Goal: Task Accomplishment & Management: Use online tool/utility

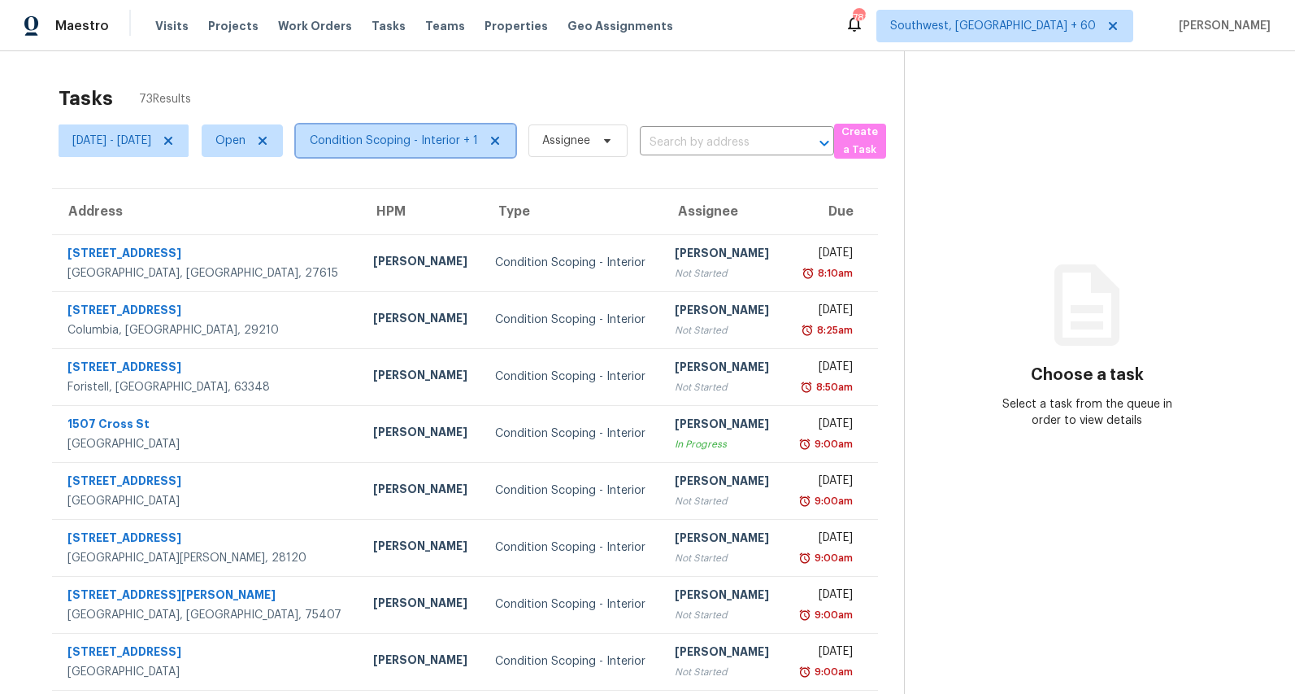
click at [442, 140] on span "Condition Scoping - Interior + 1" at bounding box center [394, 141] width 168 height 16
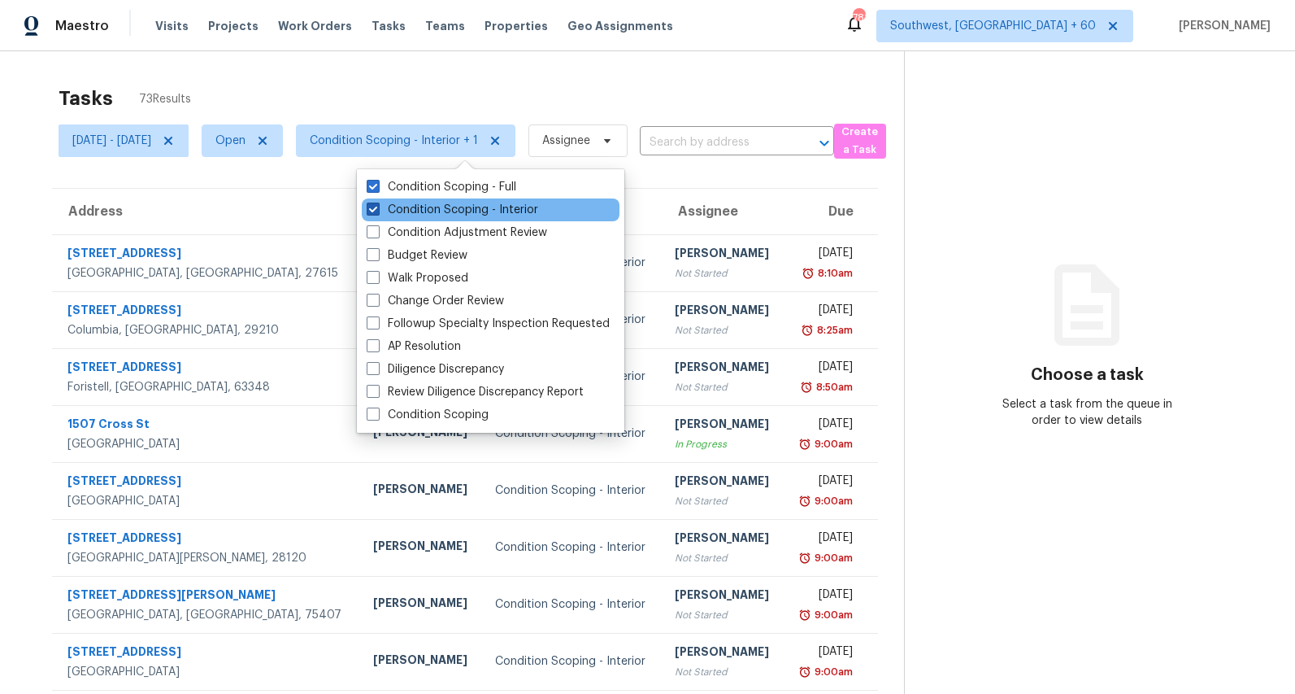
click at [430, 214] on label "Condition Scoping - Interior" at bounding box center [453, 210] width 172 height 16
click at [377, 212] on input "Condition Scoping - Interior" at bounding box center [372, 207] width 11 height 11
checkbox input "false"
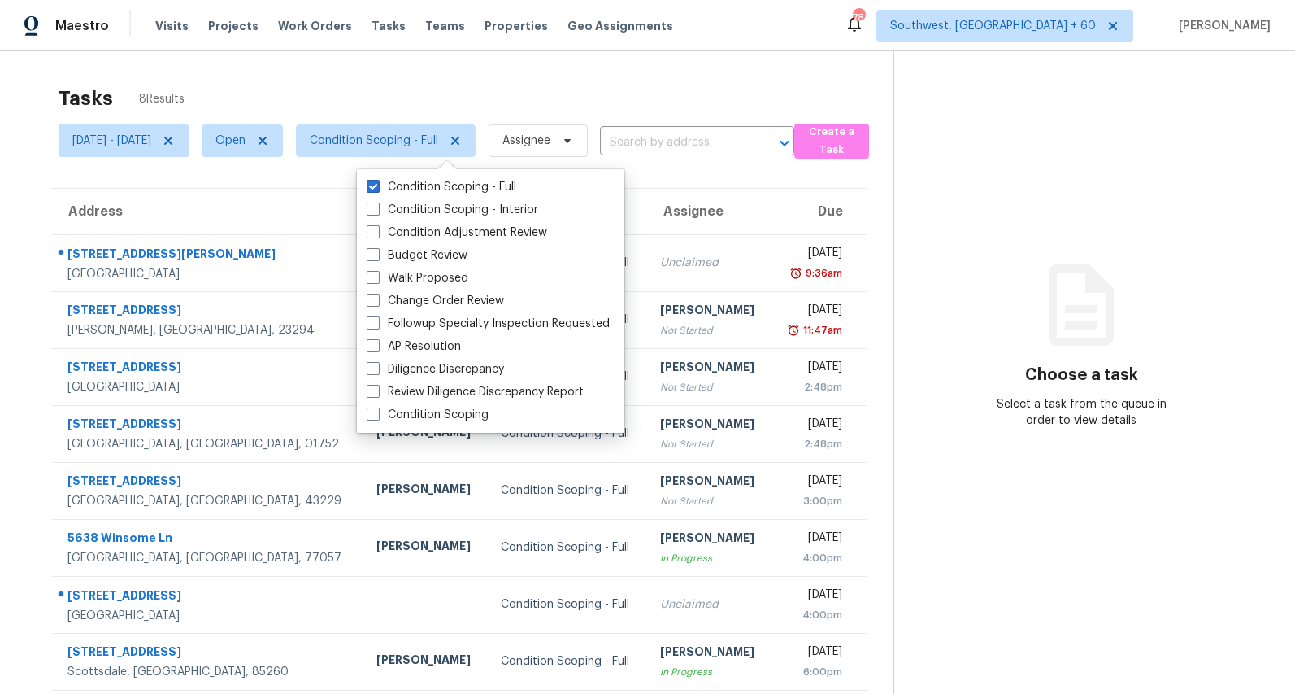
click at [431, 59] on div "Tasks 8 Results Mon, Sep 01 - Thu, Sep 04 Open Condition Scoping - Full Assigne…" at bounding box center [647, 398] width 1295 height 694
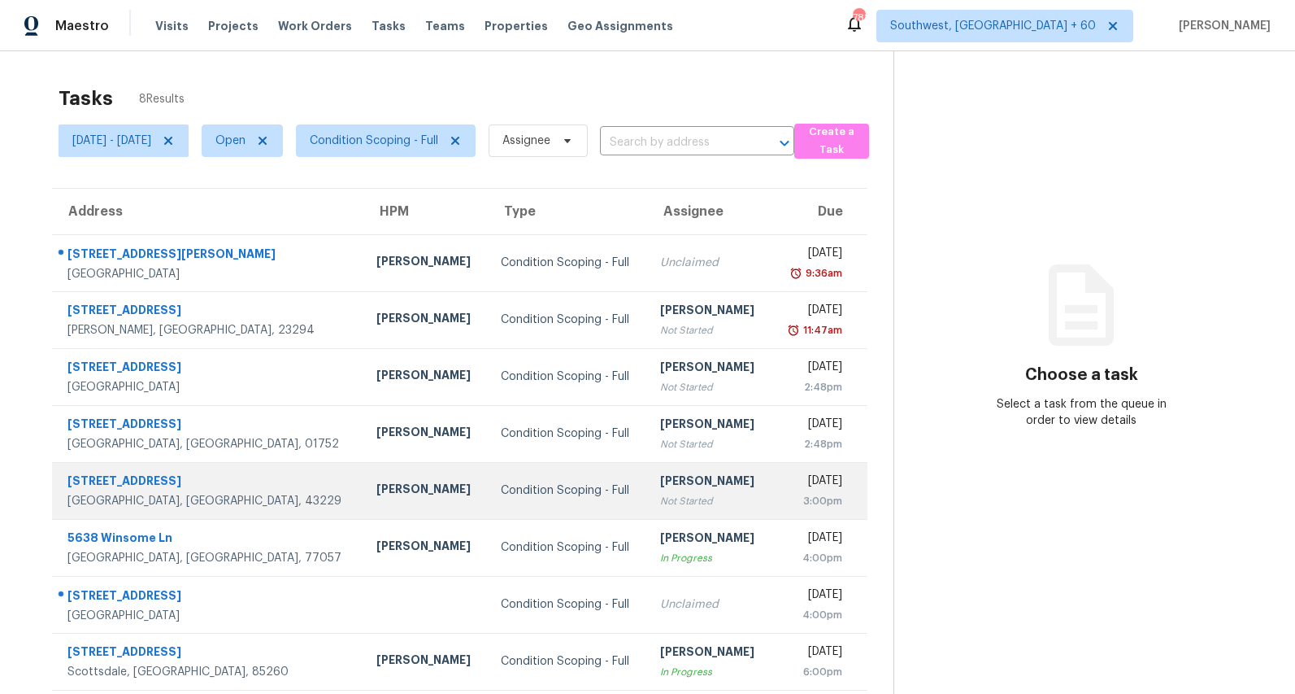
scroll to position [51, 0]
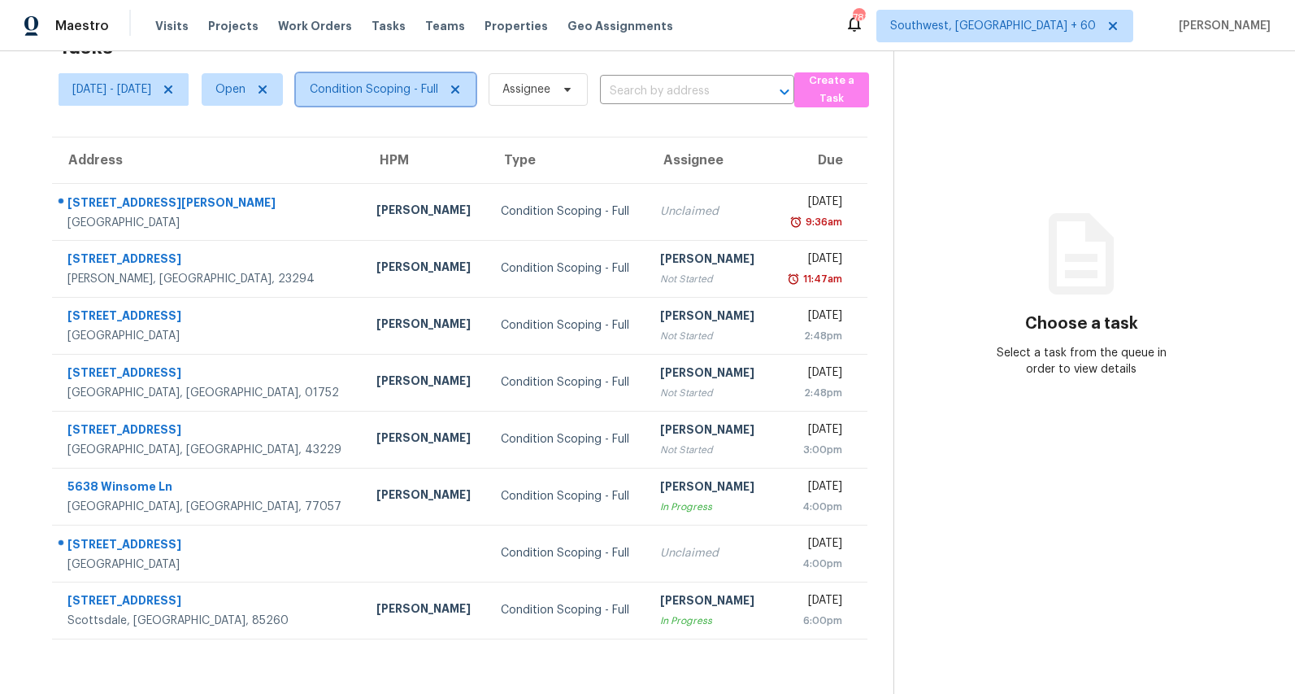
click at [398, 92] on span "Condition Scoping - Full" at bounding box center [374, 89] width 128 height 16
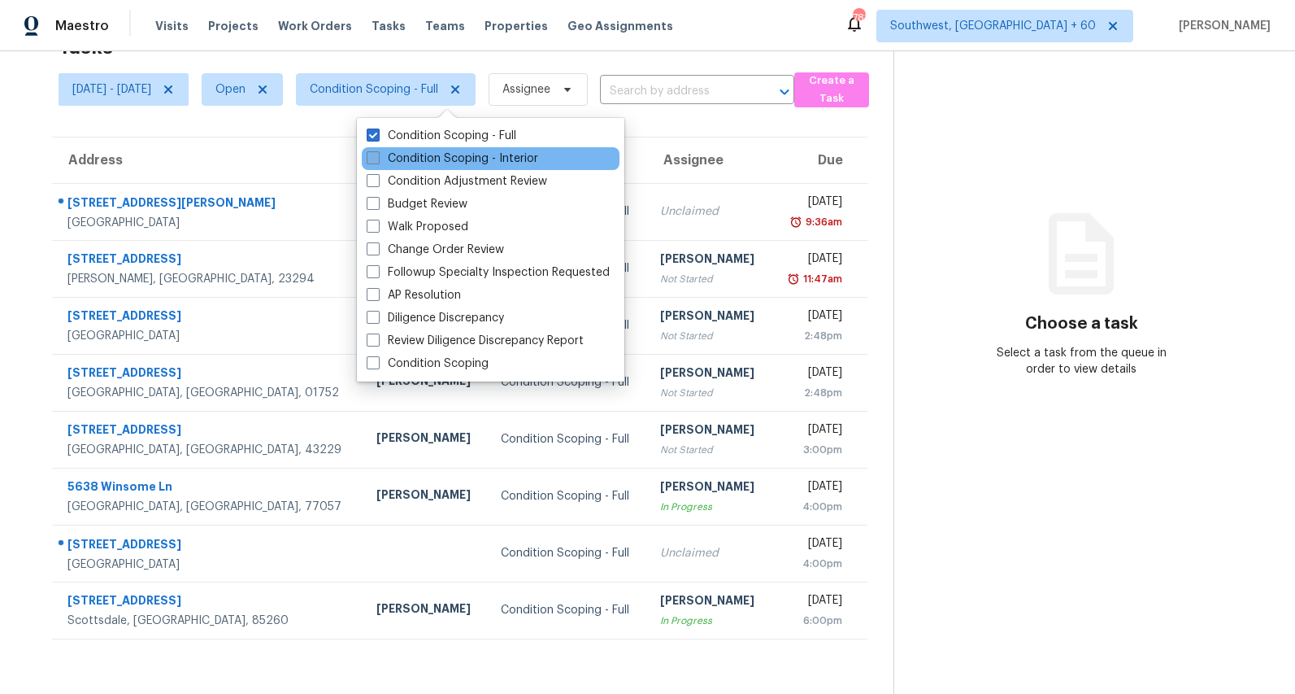
click at [398, 158] on label "Condition Scoping - Interior" at bounding box center [453, 158] width 172 height 16
click at [377, 158] on input "Condition Scoping - Interior" at bounding box center [372, 155] width 11 height 11
checkbox input "true"
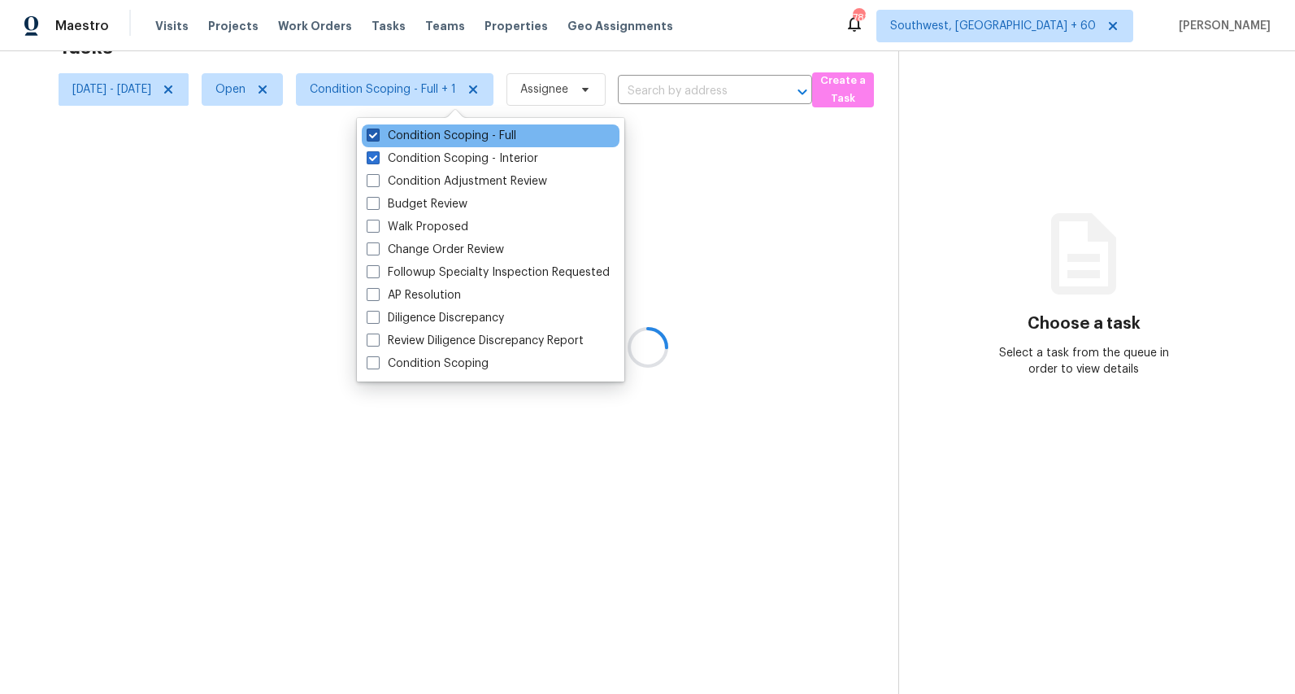
click at [403, 137] on label "Condition Scoping - Full" at bounding box center [442, 136] width 150 height 16
click at [377, 137] on input "Condition Scoping - Full" at bounding box center [372, 133] width 11 height 11
checkbox input "false"
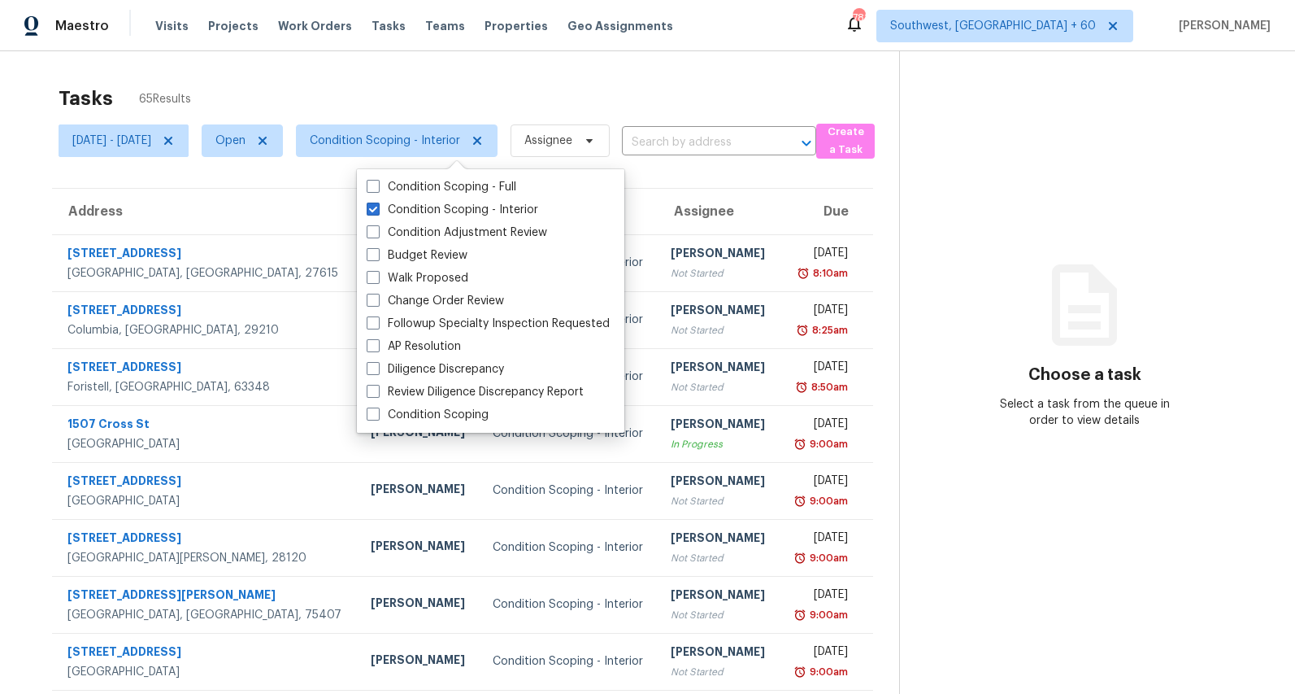
click at [348, 84] on div "Tasks 65 Results" at bounding box center [479, 98] width 841 height 42
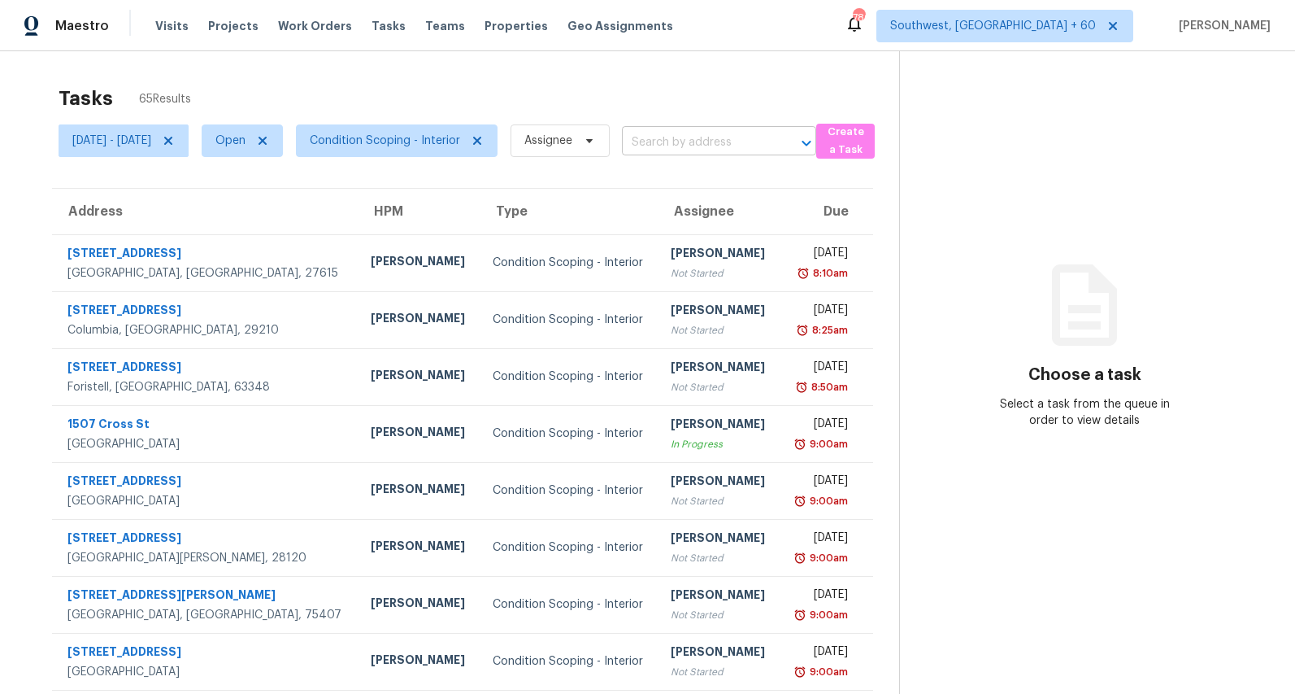
click at [762, 144] on input "text" at bounding box center [696, 142] width 149 height 25
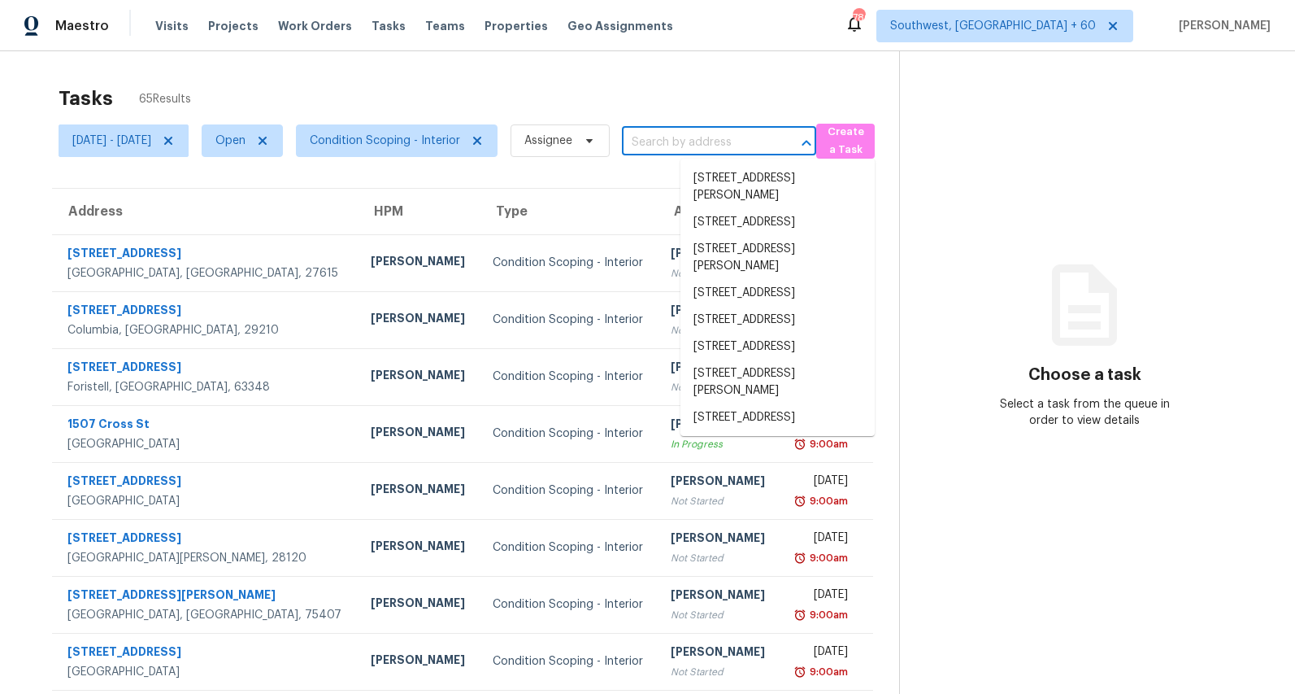
paste input "2282 E Sunland Vis, Tucson, AZ 85713"
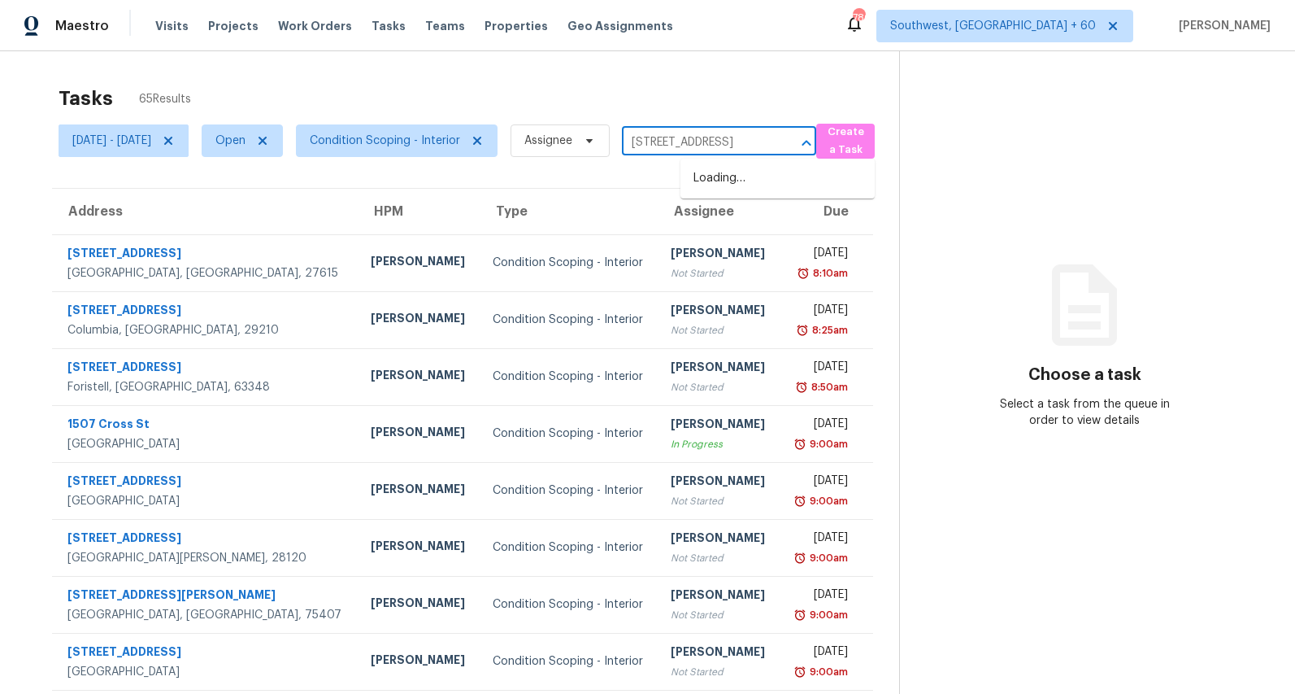
scroll to position [0, 60]
click at [816, 144] on div at bounding box center [795, 143] width 42 height 23
type input "2282 E Sunland Vis, Tucson, AZ 85713"
click at [752, 99] on div "Tasks 65 Results" at bounding box center [479, 98] width 841 height 42
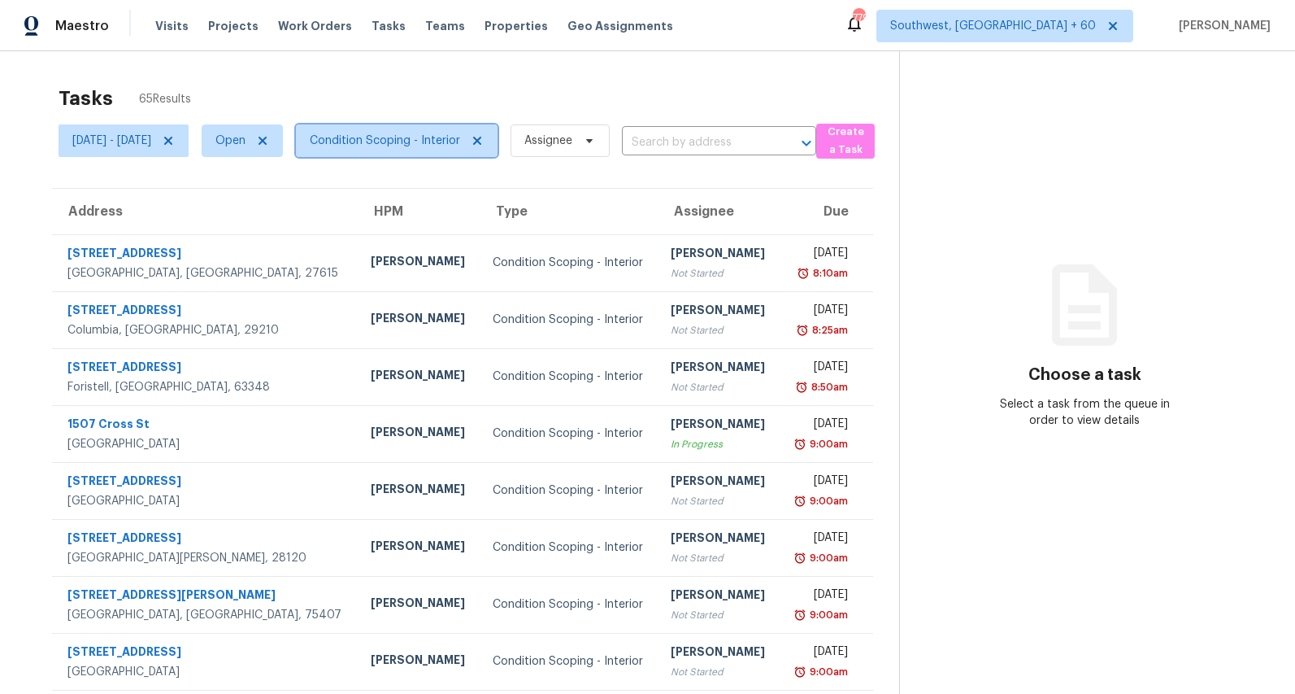
click at [422, 142] on span "Condition Scoping - Interior" at bounding box center [385, 141] width 150 height 16
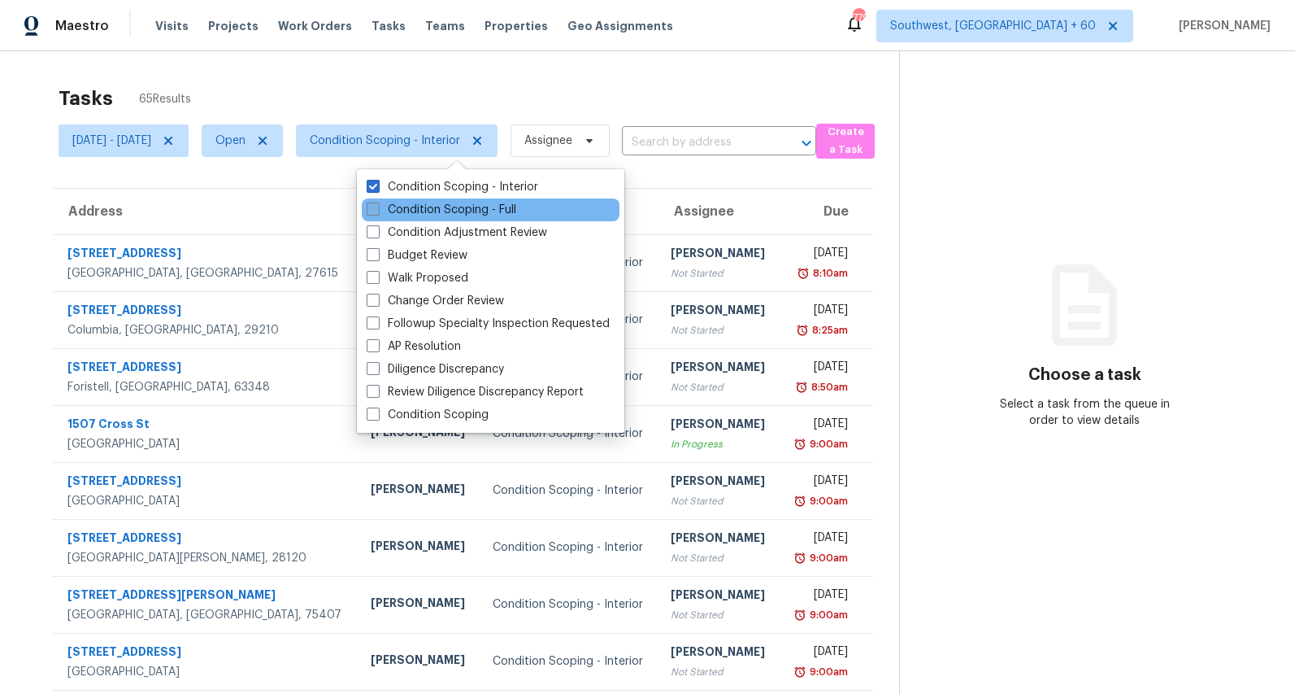
click at [416, 210] on label "Condition Scoping - Full" at bounding box center [442, 210] width 150 height 16
click at [377, 210] on input "Condition Scoping - Full" at bounding box center [372, 207] width 11 height 11
checkbox input "true"
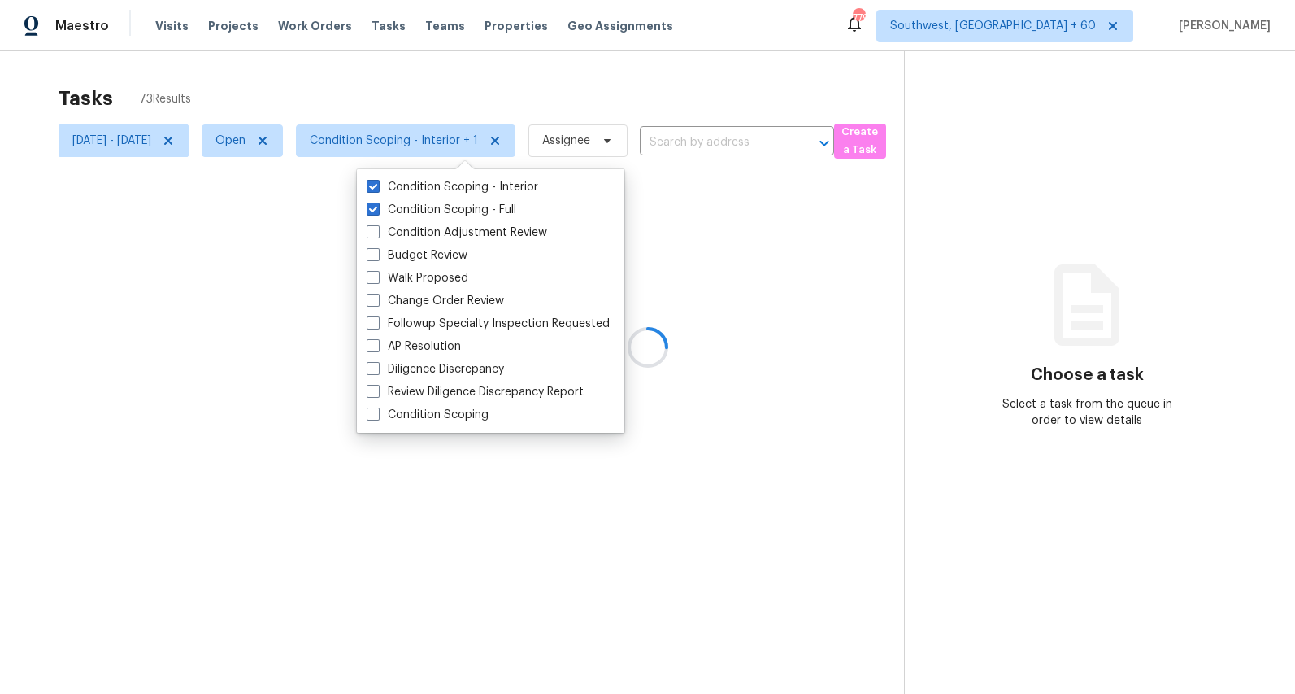
click at [255, 64] on div at bounding box center [647, 347] width 1295 height 694
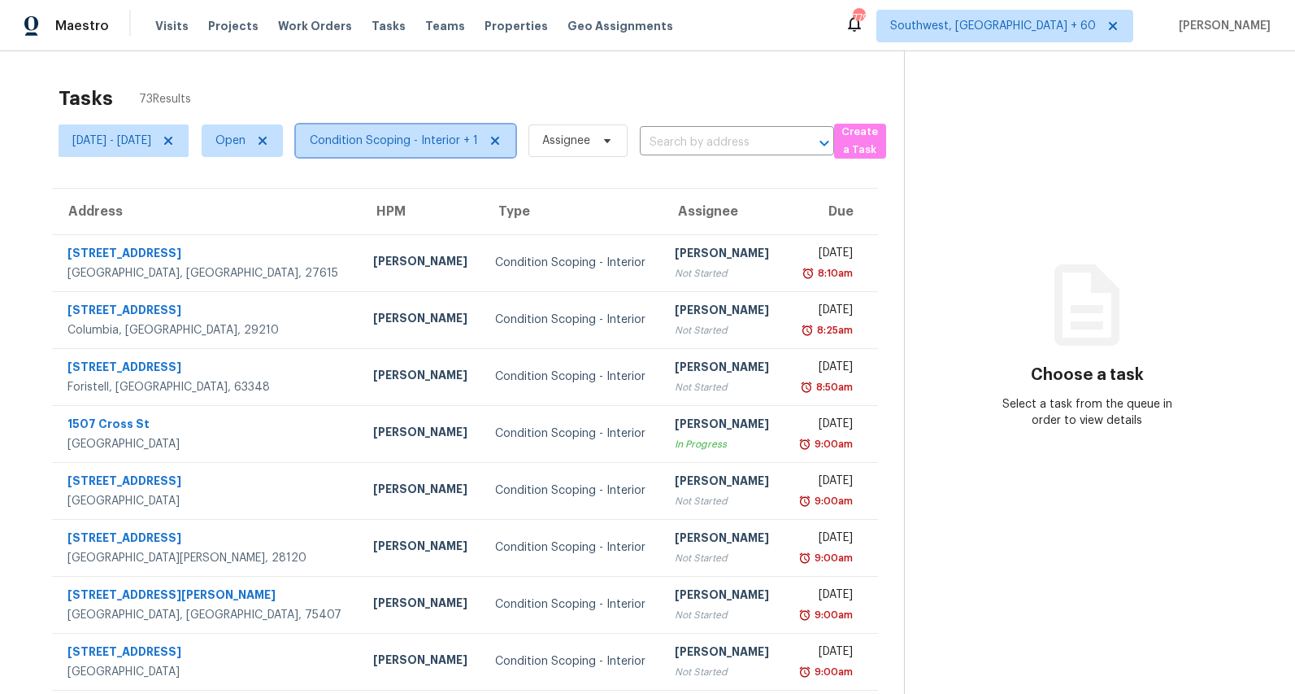
click at [477, 137] on span "Condition Scoping - Interior + 1" at bounding box center [394, 141] width 168 height 16
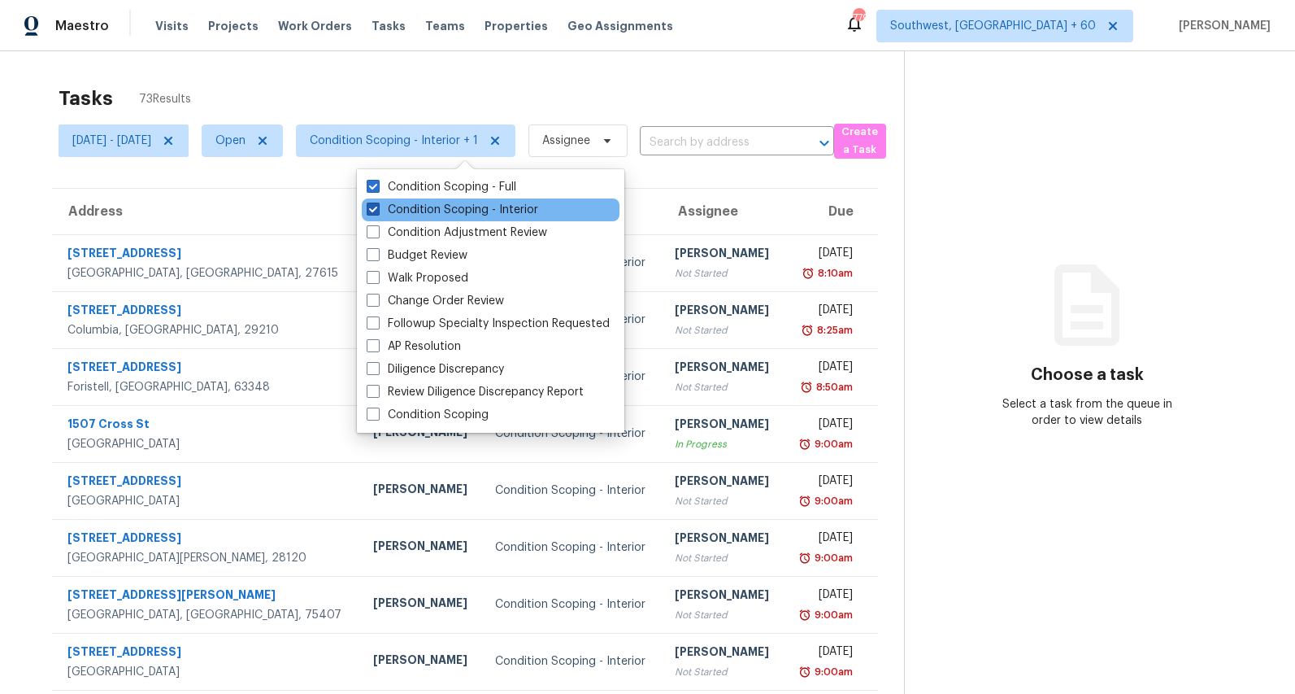
click at [454, 206] on label "Condition Scoping - Interior" at bounding box center [453, 210] width 172 height 16
click at [377, 206] on input "Condition Scoping - Interior" at bounding box center [372, 207] width 11 height 11
checkbox input "false"
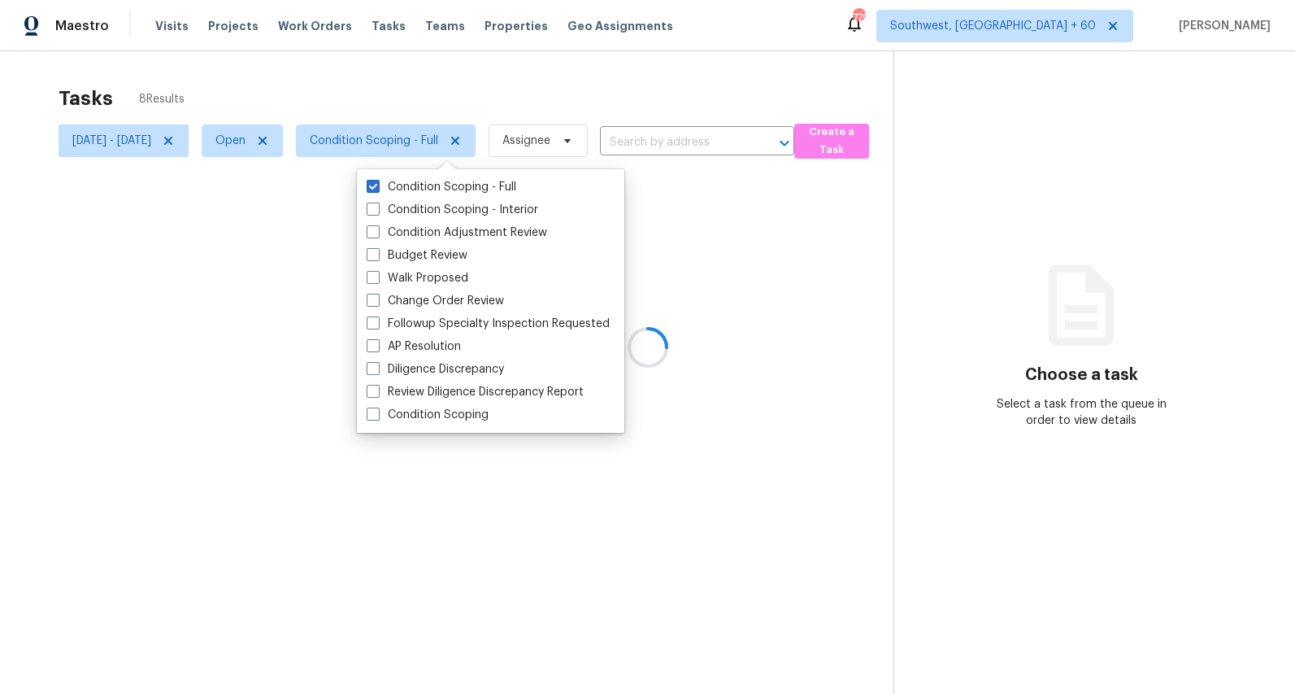
click at [432, 79] on div at bounding box center [647, 347] width 1295 height 694
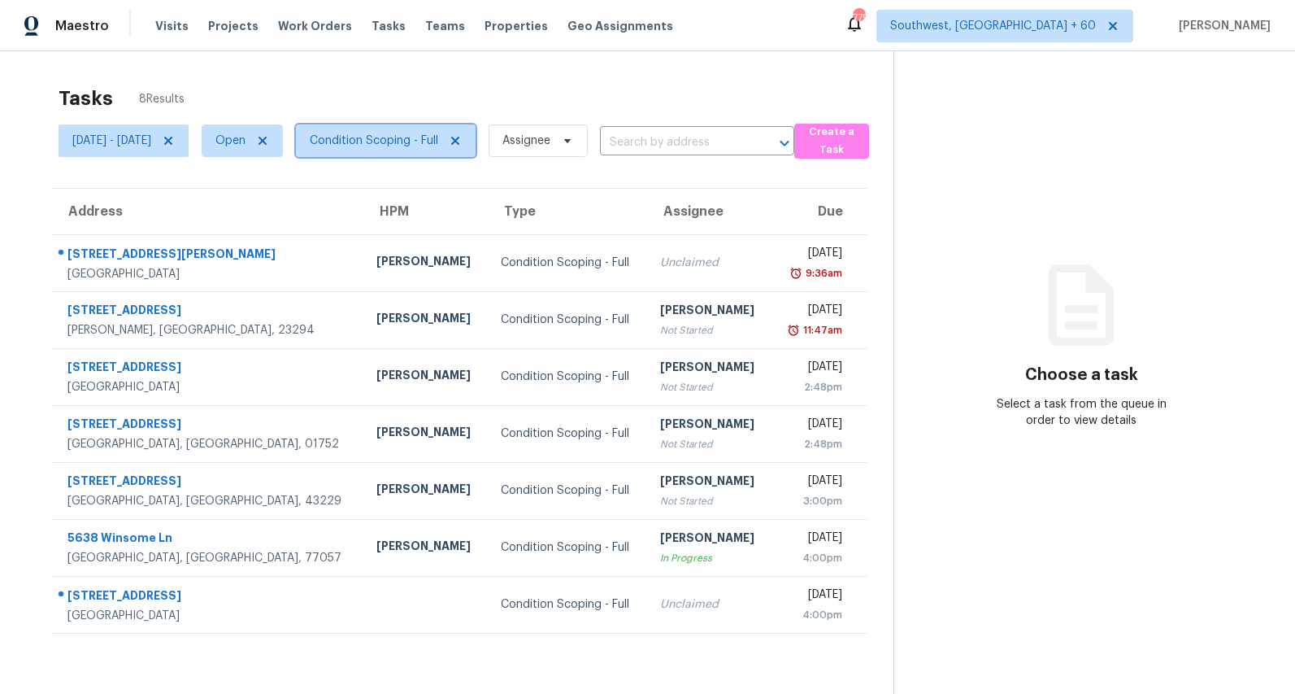
click at [430, 140] on span "Condition Scoping - Full" at bounding box center [374, 141] width 128 height 16
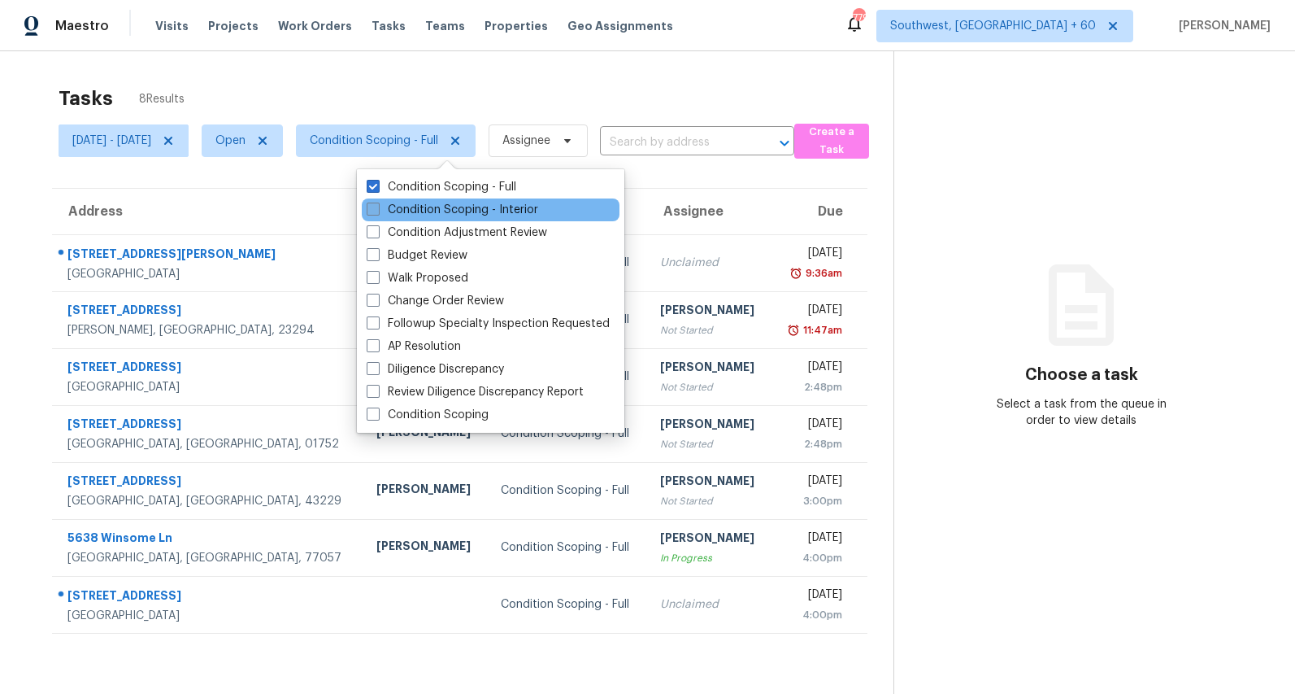
click at [425, 204] on label "Condition Scoping - Interior" at bounding box center [453, 210] width 172 height 16
click at [377, 204] on input "Condition Scoping - Interior" at bounding box center [372, 207] width 11 height 11
checkbox input "true"
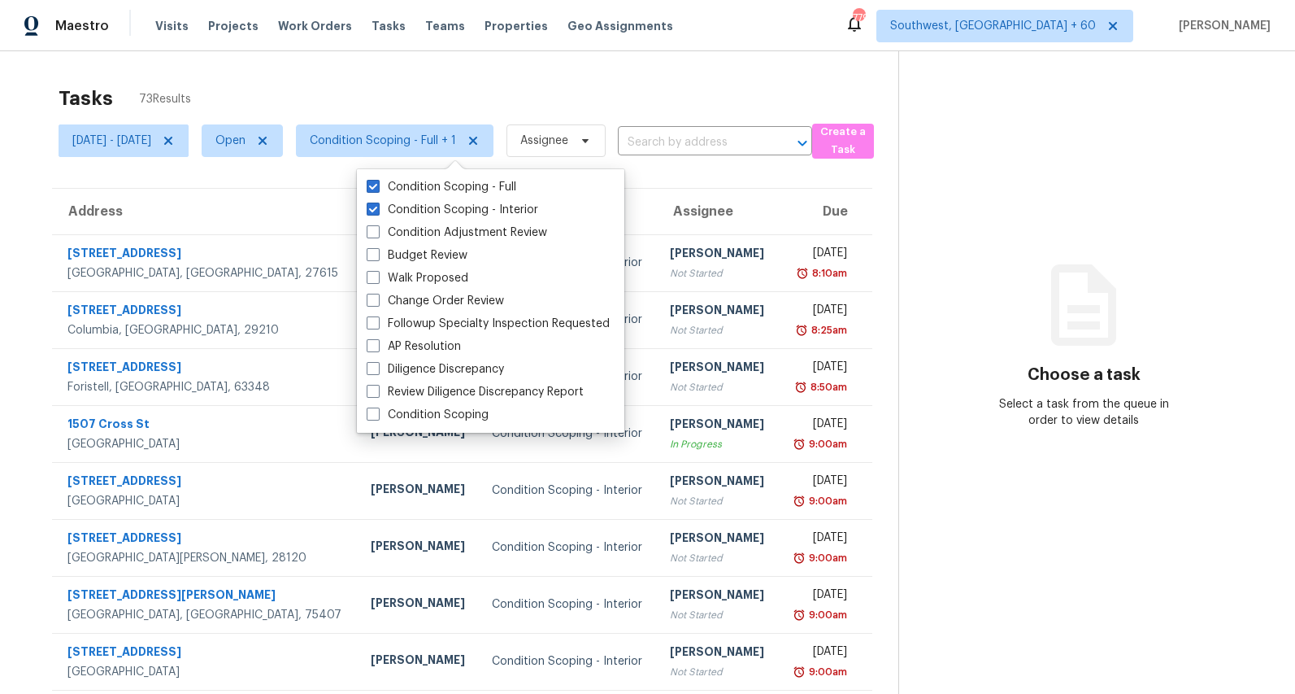
click at [337, 74] on div "Tasks 73 Results Mon, Sep 01 - Thu, Sep 04 Open Condition Scoping - Full + 1 As…" at bounding box center [647, 449] width 1295 height 796
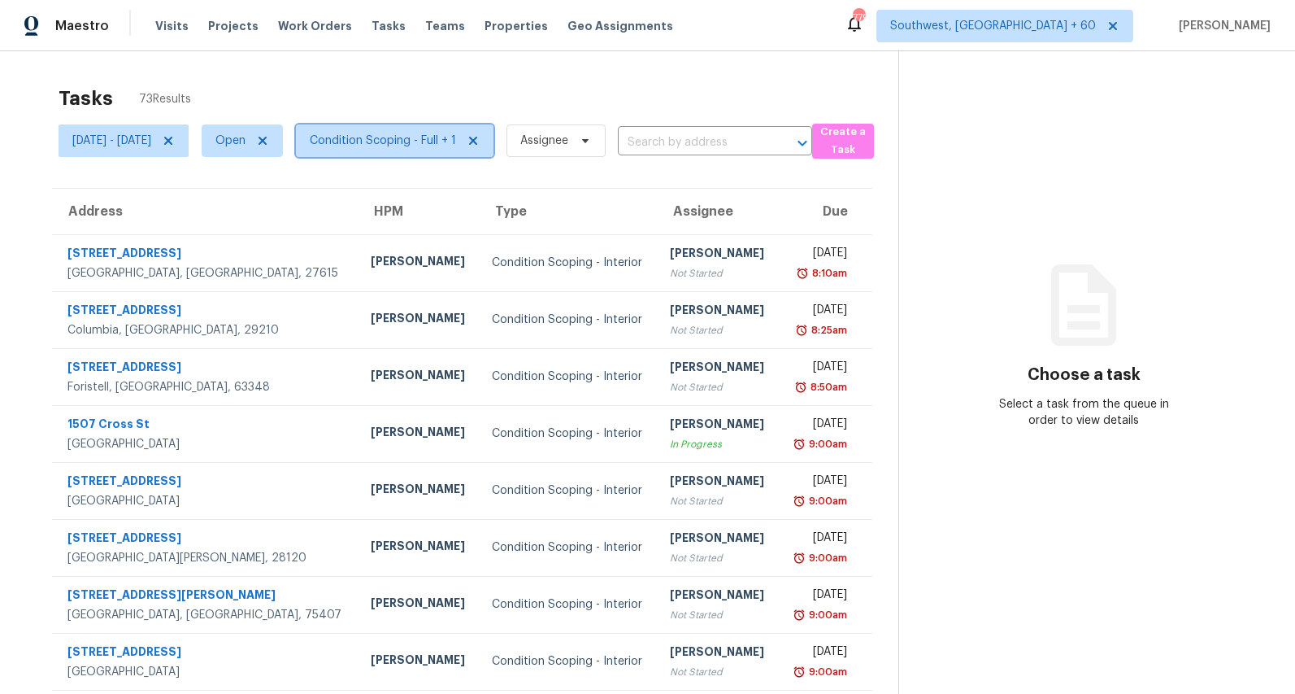
click at [442, 141] on span "Condition Scoping - Full + 1" at bounding box center [383, 141] width 146 height 16
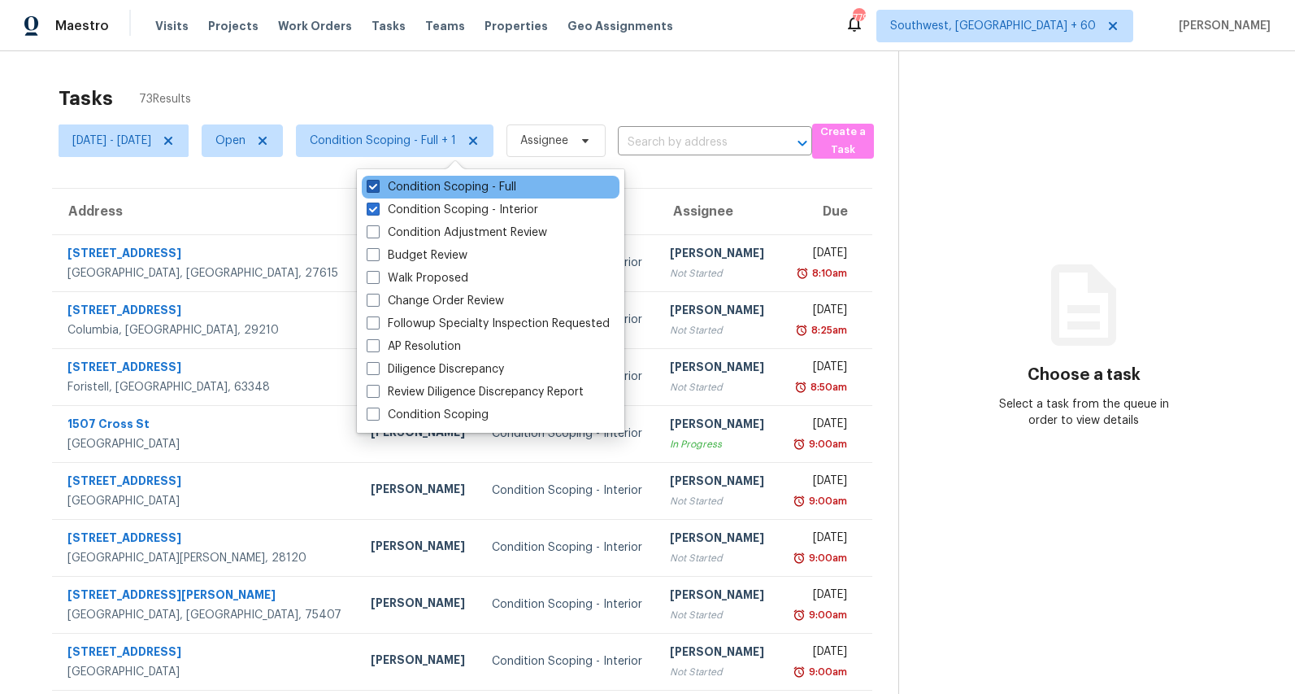
click at [429, 188] on label "Condition Scoping - Full" at bounding box center [442, 187] width 150 height 16
click at [377, 188] on input "Condition Scoping - Full" at bounding box center [372, 184] width 11 height 11
checkbox input "false"
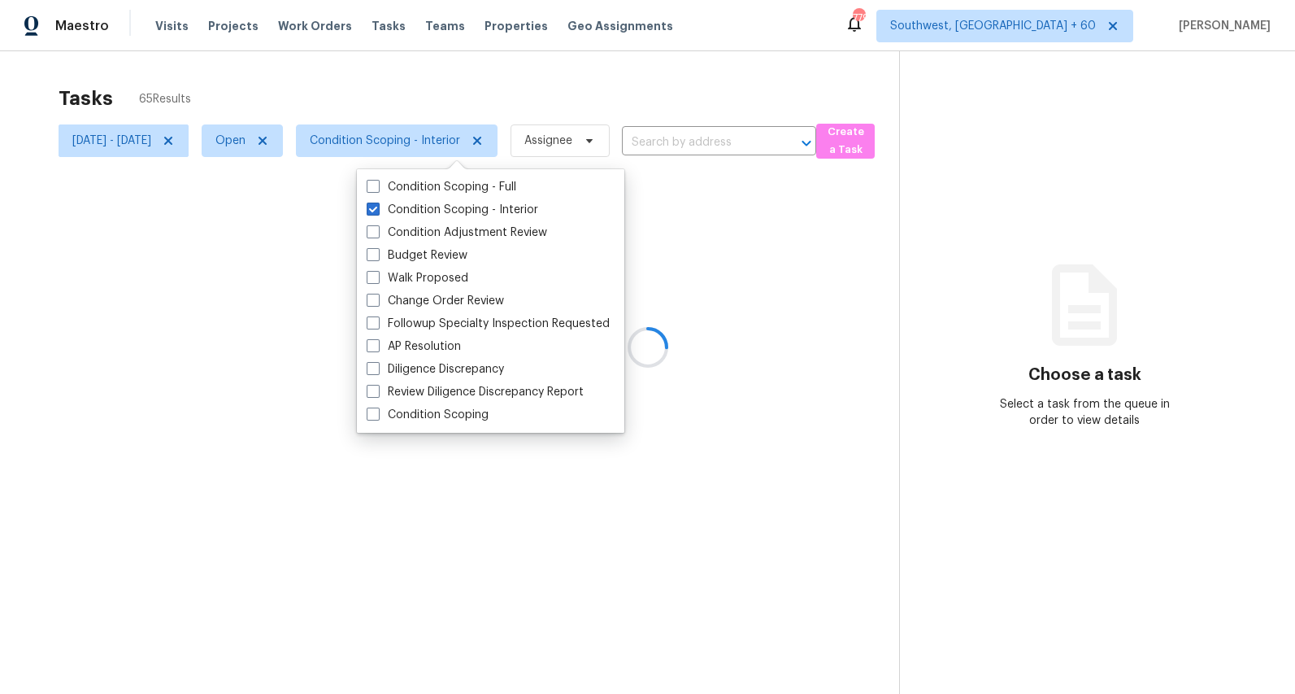
click at [352, 81] on div at bounding box center [647, 347] width 1295 height 694
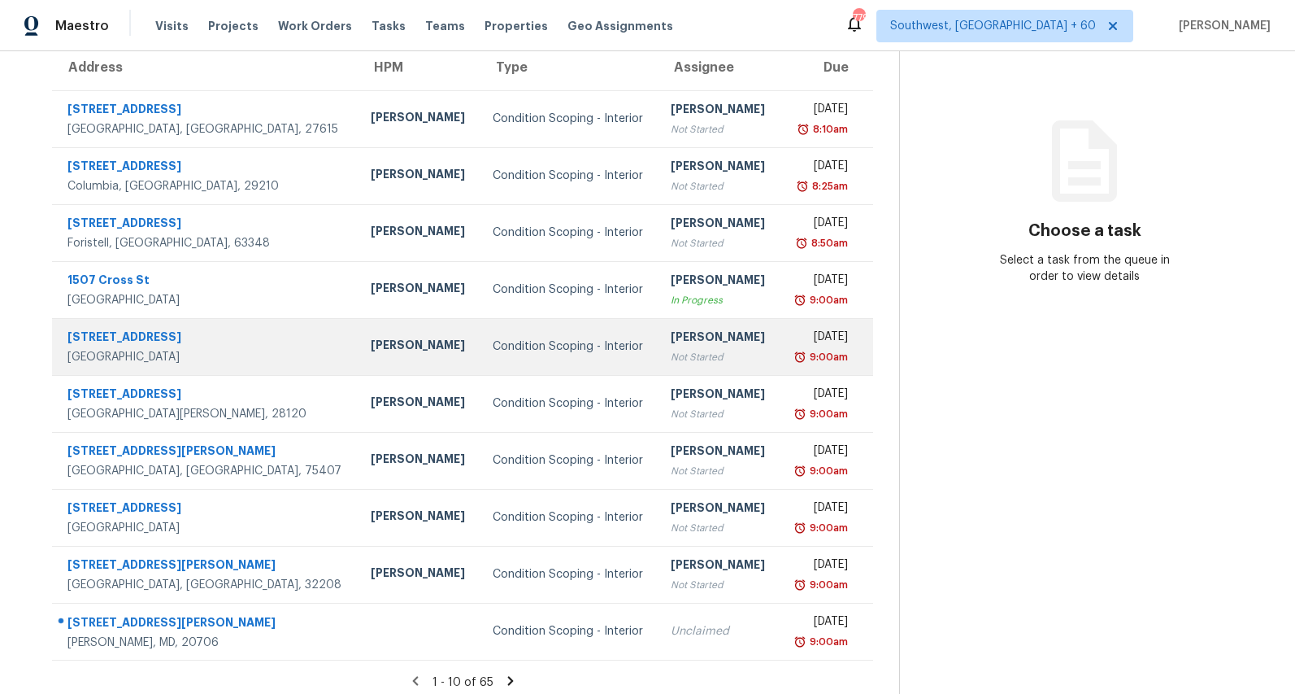
scroll to position [153, 0]
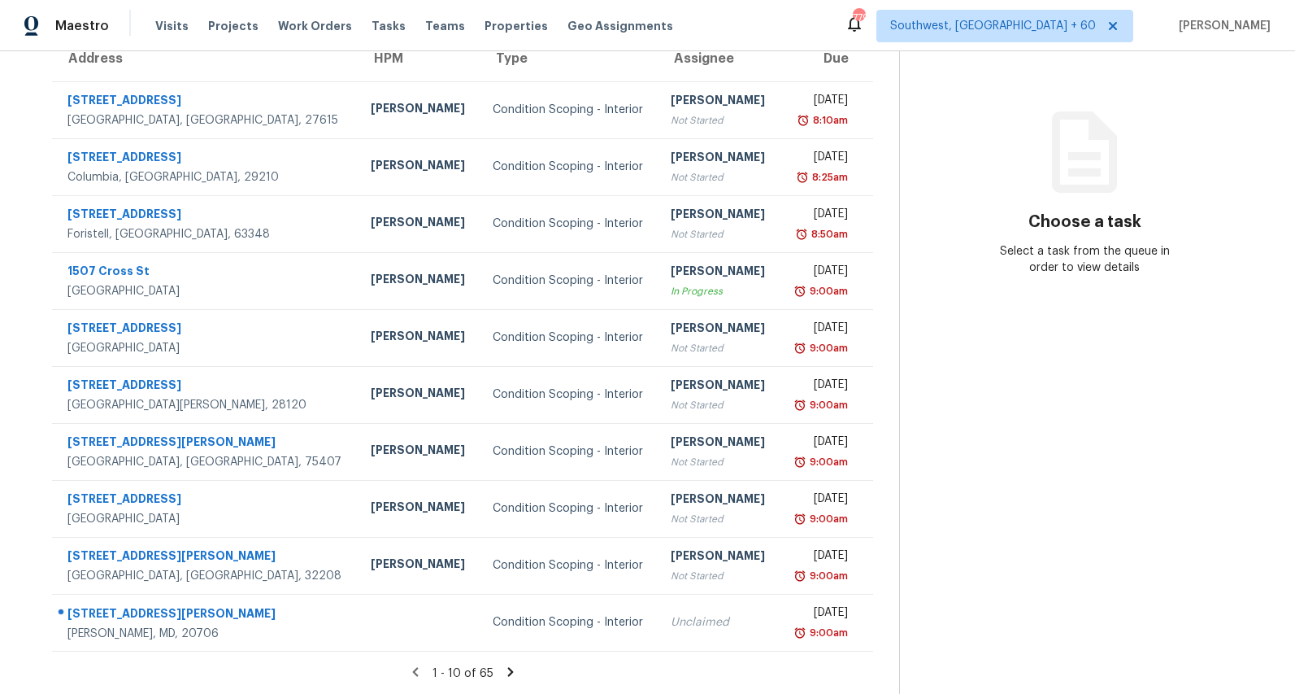
click at [513, 668] on icon at bounding box center [510, 671] width 6 height 9
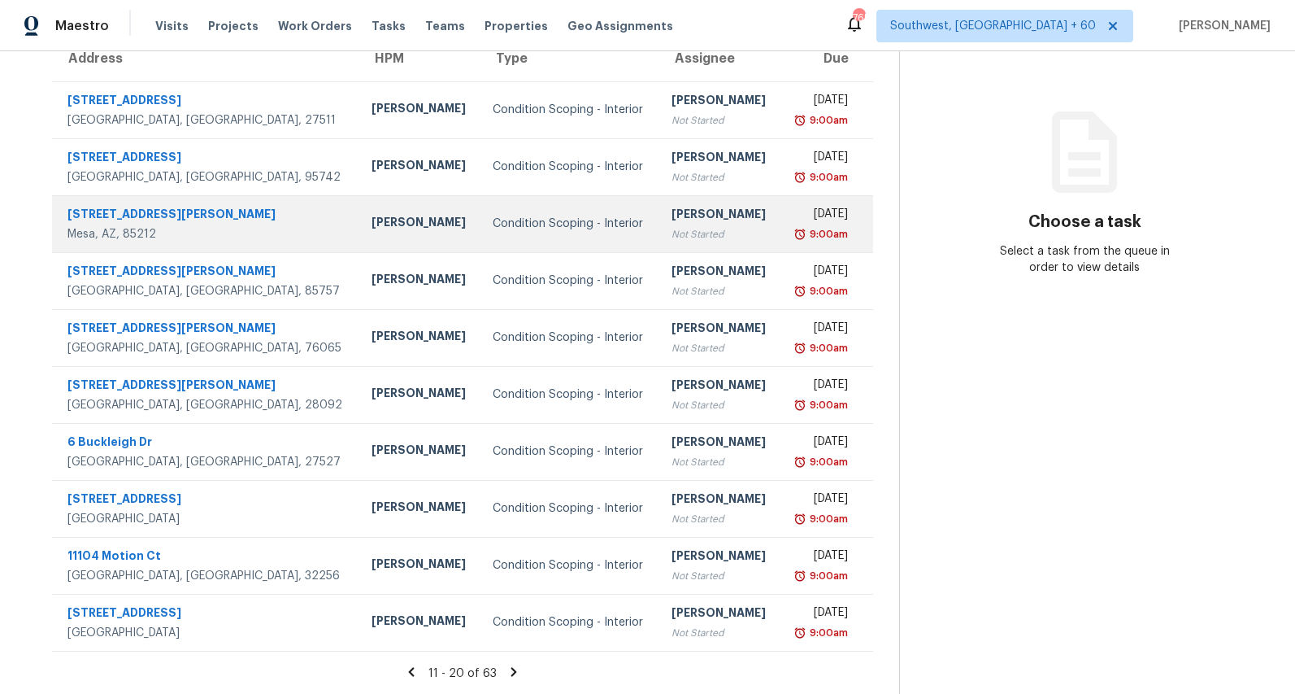
scroll to position [0, 0]
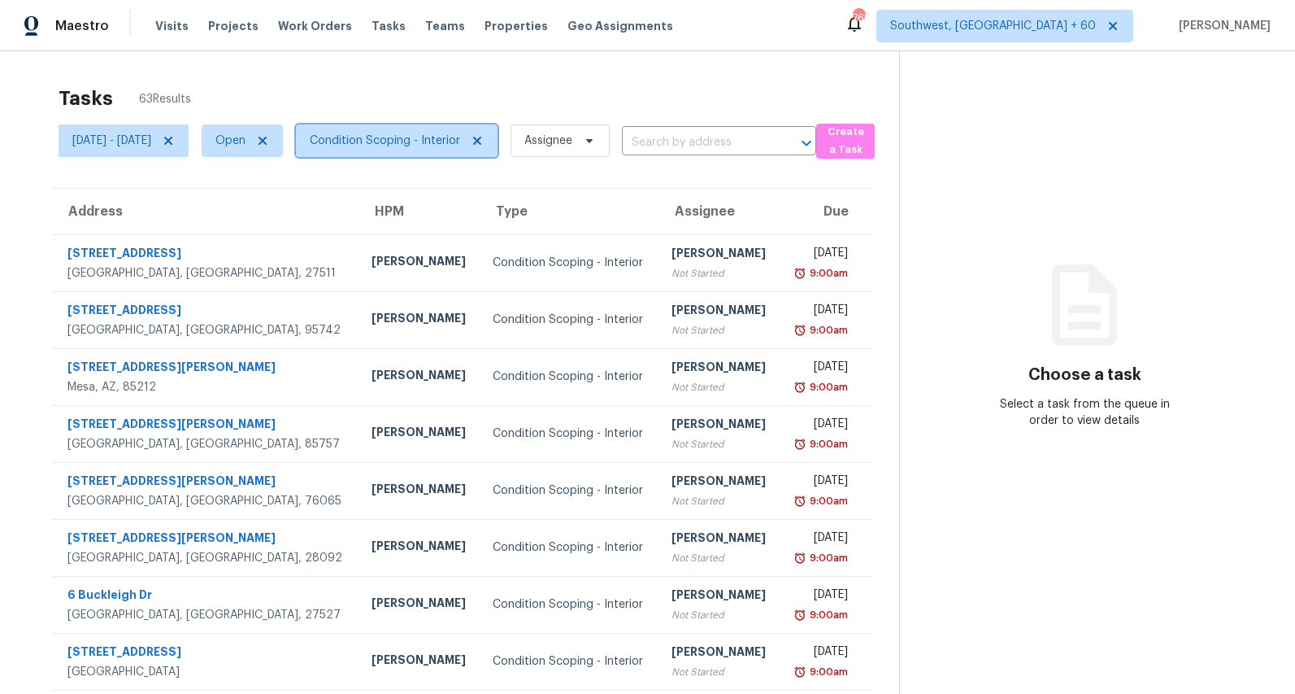
click at [453, 146] on span "Condition Scoping - Interior" at bounding box center [385, 141] width 150 height 16
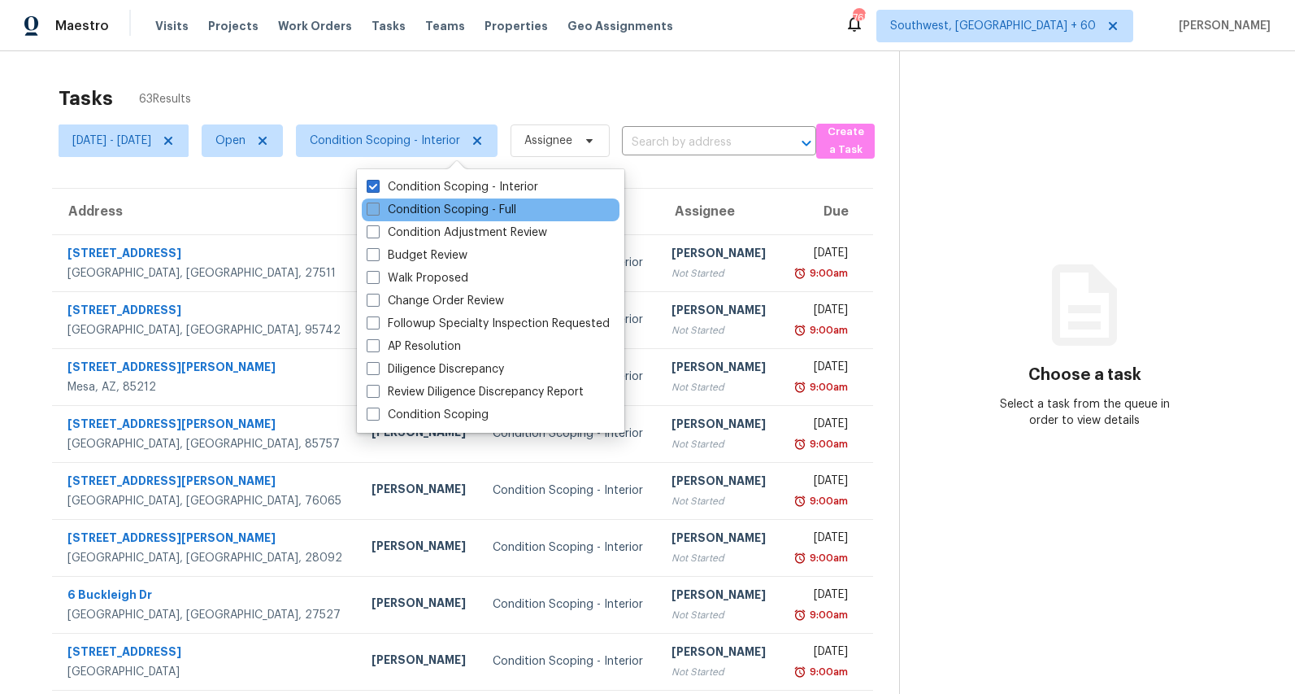
click at [427, 203] on label "Condition Scoping - Full" at bounding box center [442, 210] width 150 height 16
click at [377, 203] on input "Condition Scoping - Full" at bounding box center [372, 207] width 11 height 11
checkbox input "true"
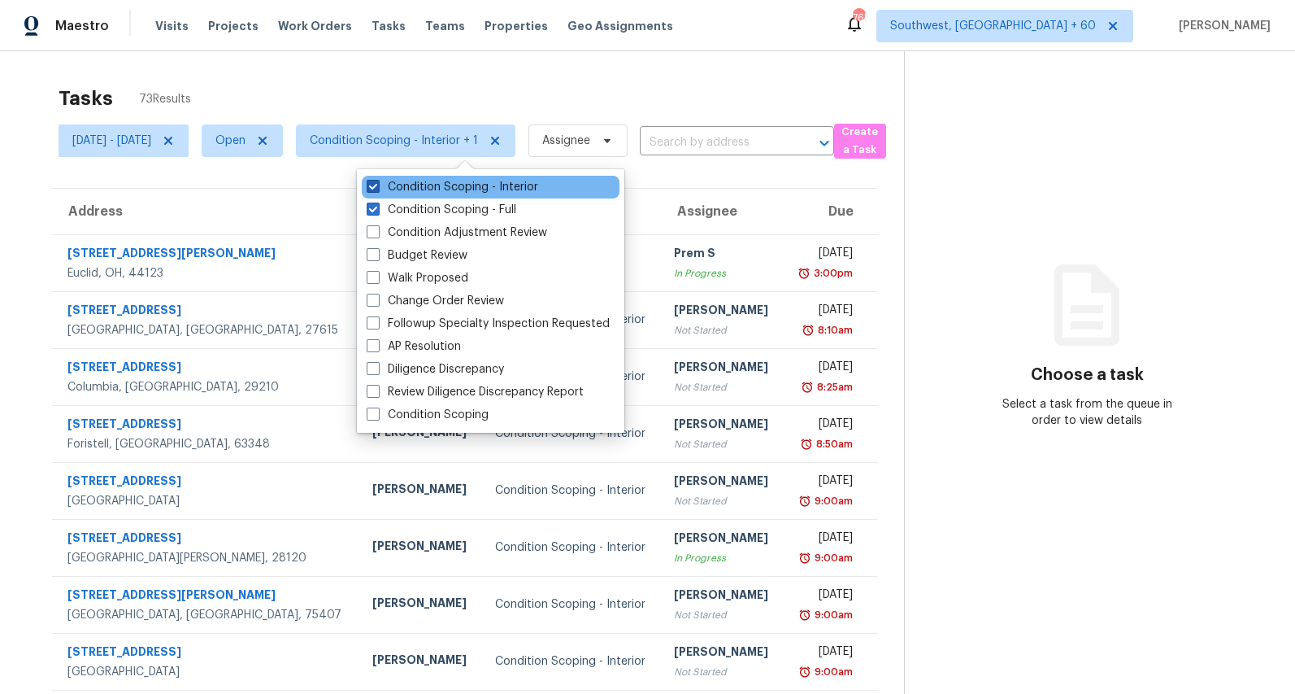
click at [432, 193] on label "Condition Scoping - Interior" at bounding box center [453, 187] width 172 height 16
click at [377, 189] on input "Condition Scoping - Interior" at bounding box center [372, 184] width 11 height 11
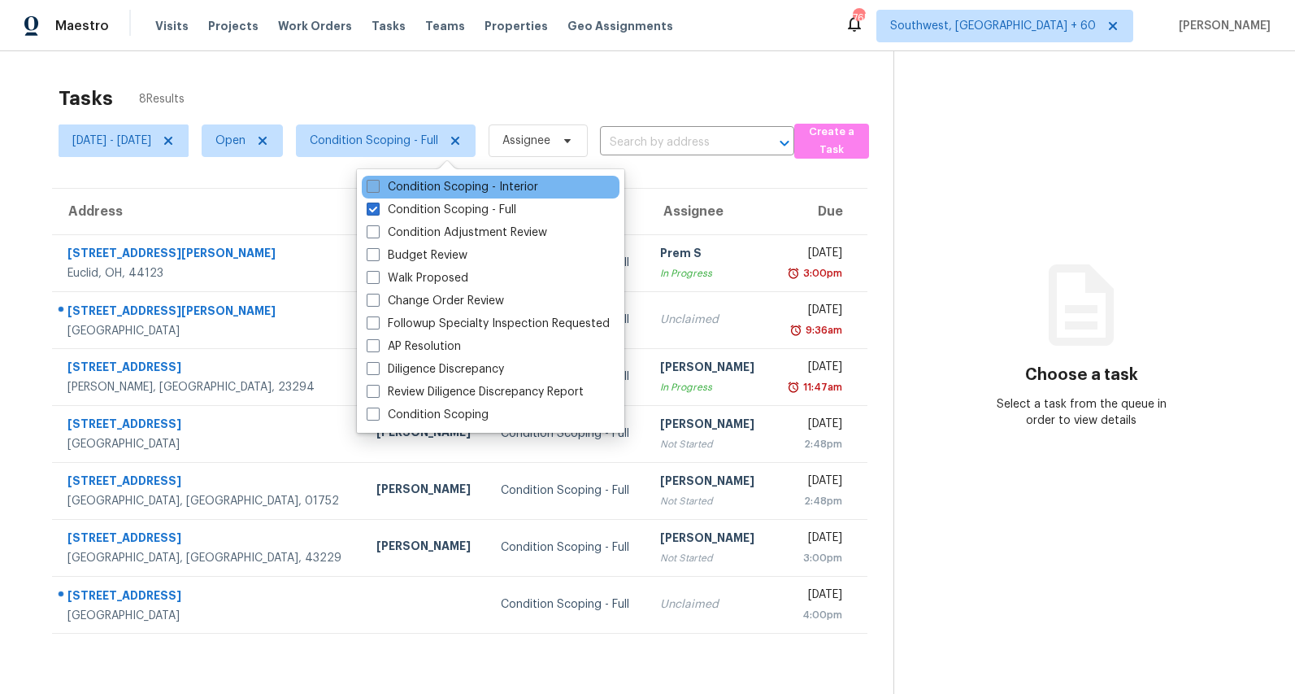
click at [432, 193] on label "Condition Scoping - Interior" at bounding box center [453, 187] width 172 height 16
click at [377, 189] on input "Condition Scoping - Interior" at bounding box center [372, 184] width 11 height 11
checkbox input "true"
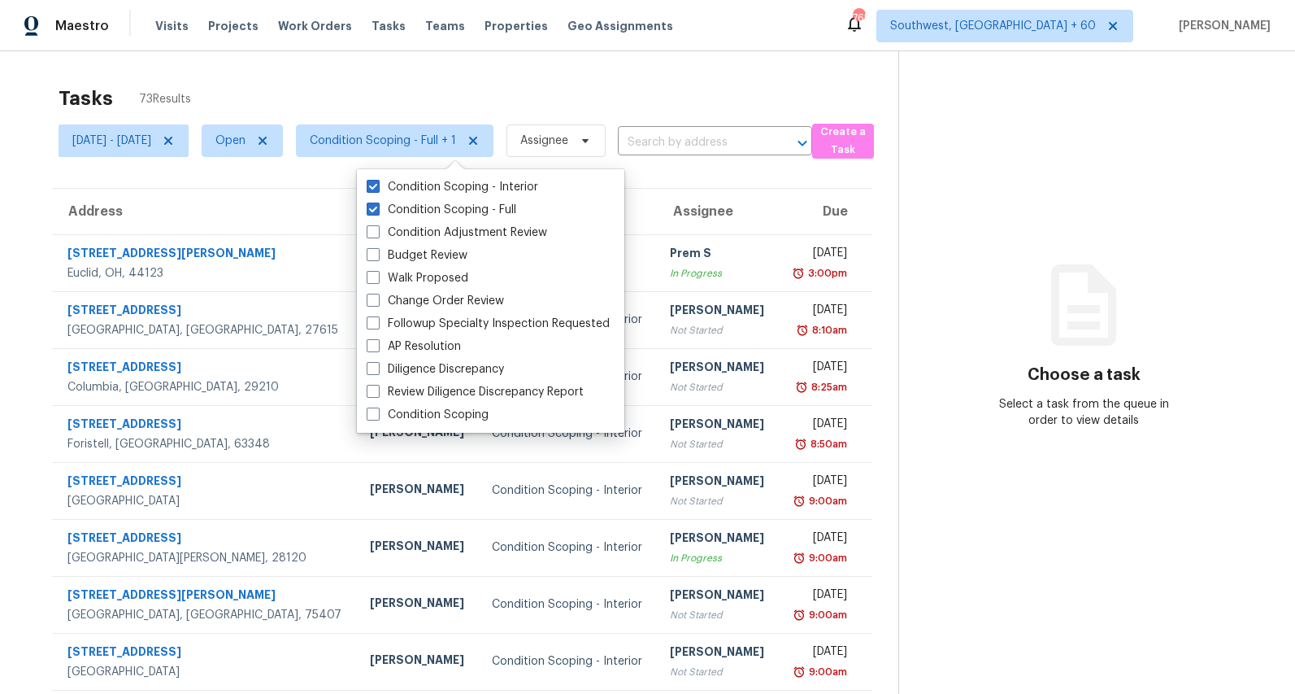
click at [229, 60] on div "Tasks 73 Results Mon, Sep 01 - Thu, Sep 04 Open Condition Scoping - Full + 1 As…" at bounding box center [647, 449] width 1295 height 796
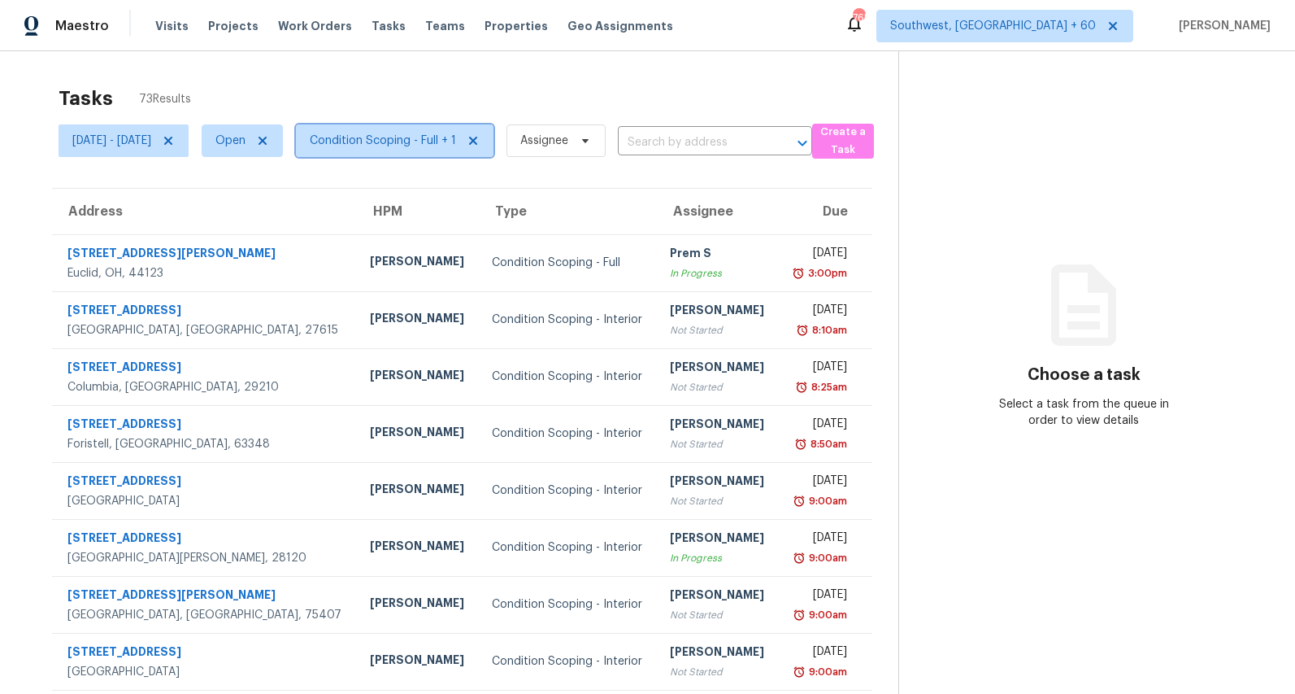
click at [420, 142] on span "Condition Scoping - Full + 1" at bounding box center [383, 141] width 146 height 16
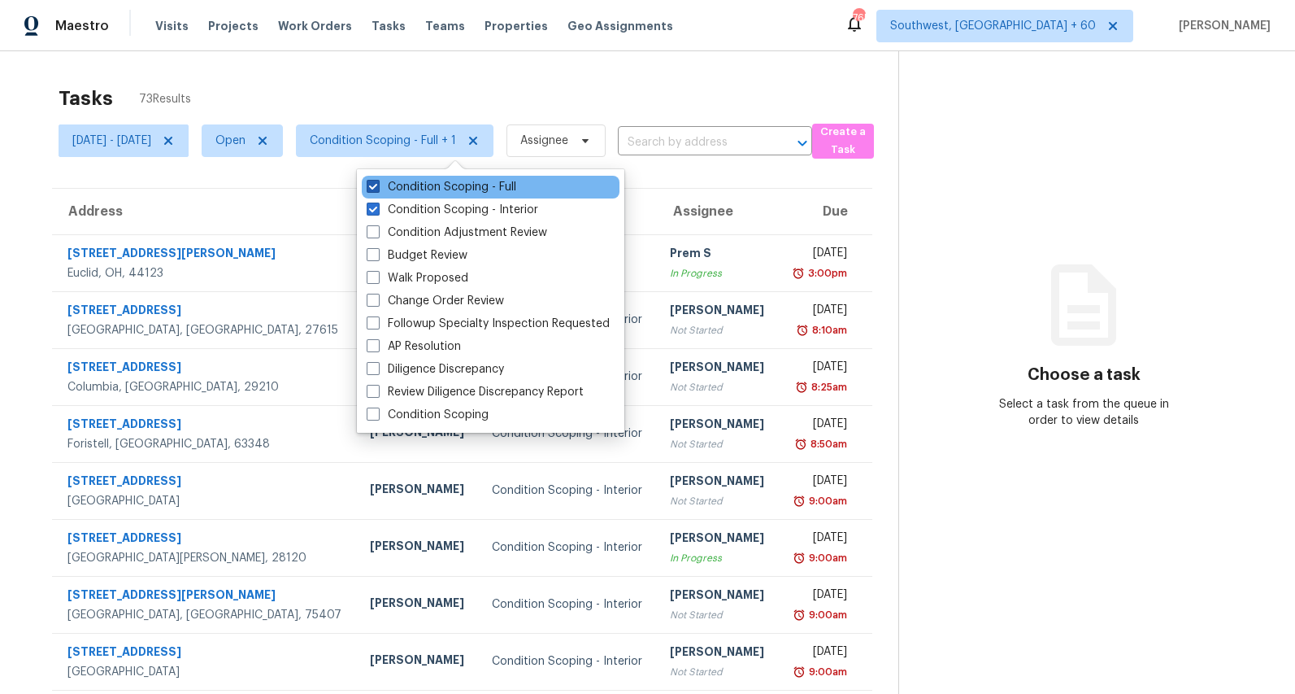
click at [422, 180] on label "Condition Scoping - Full" at bounding box center [442, 187] width 150 height 16
click at [377, 180] on input "Condition Scoping - Full" at bounding box center [372, 184] width 11 height 11
checkbox input "false"
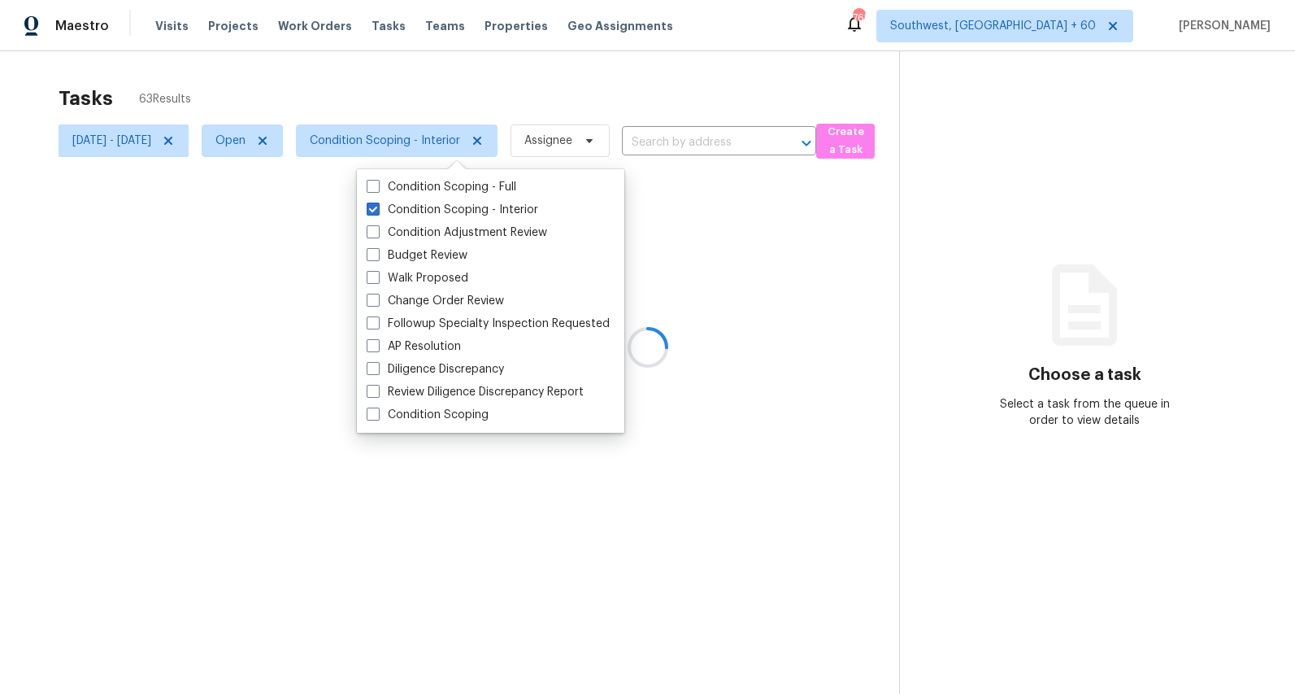
click at [364, 71] on div at bounding box center [647, 347] width 1295 height 694
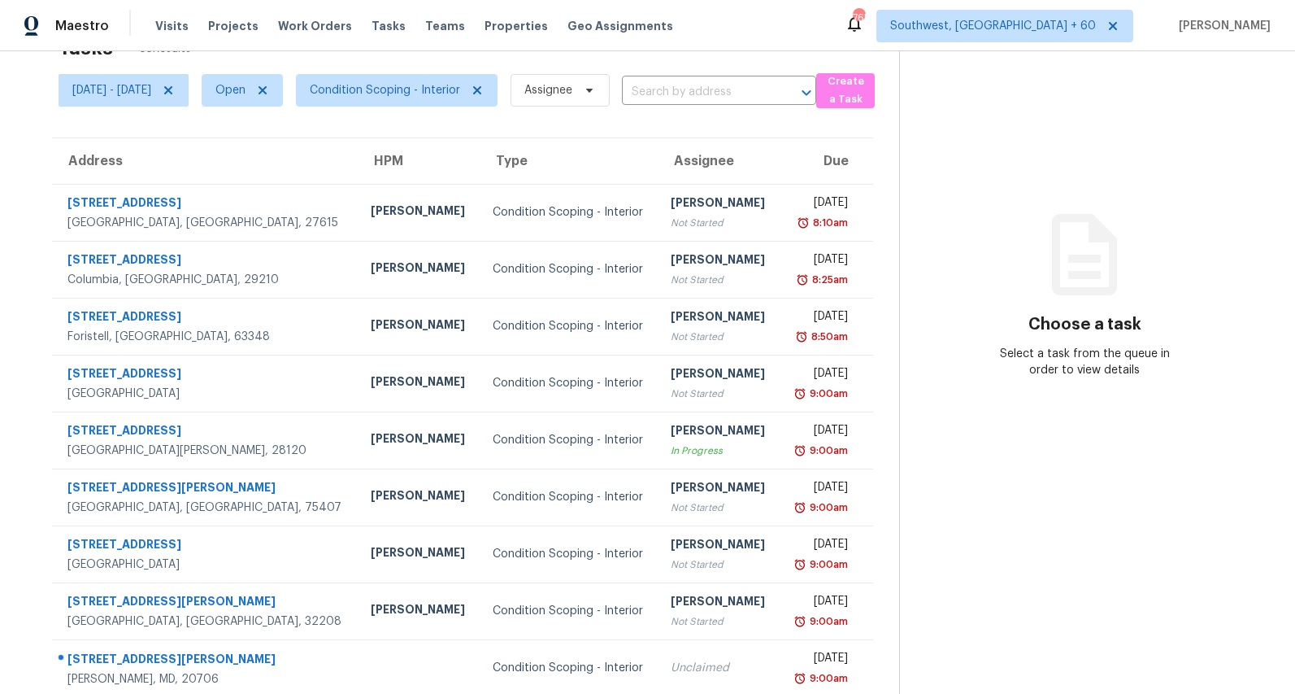
scroll to position [153, 0]
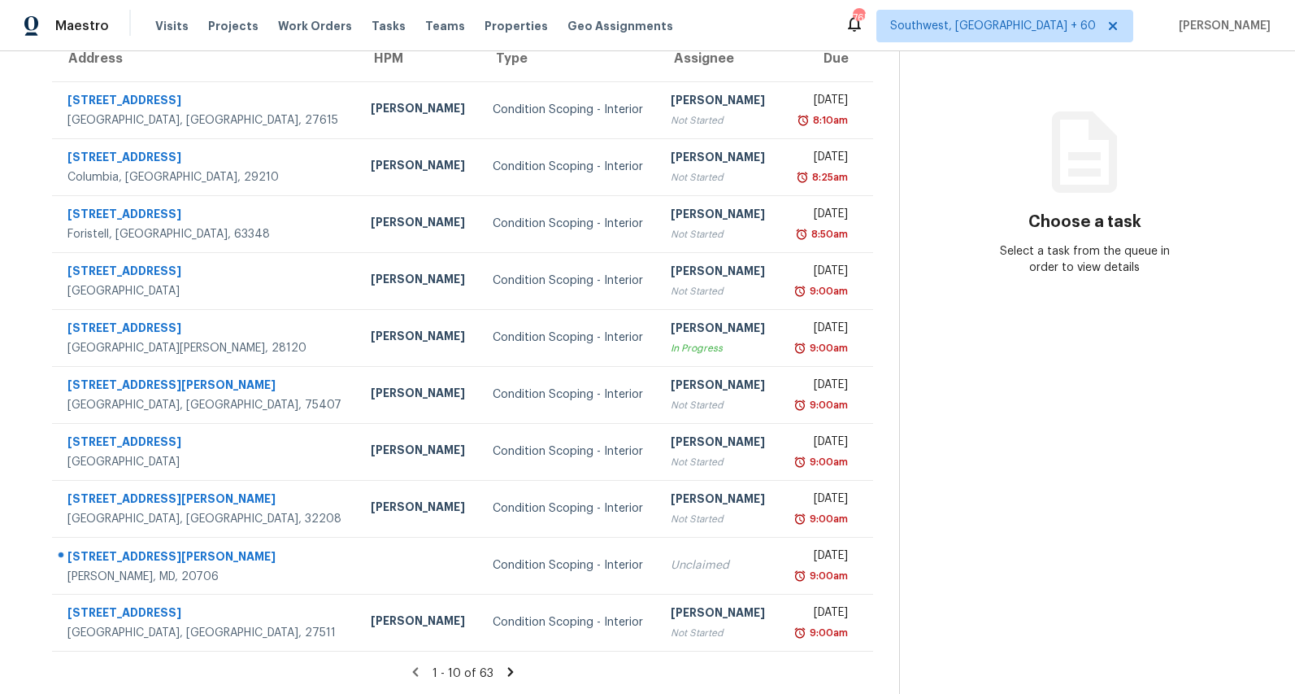
click at [518, 668] on icon at bounding box center [510, 671] width 15 height 15
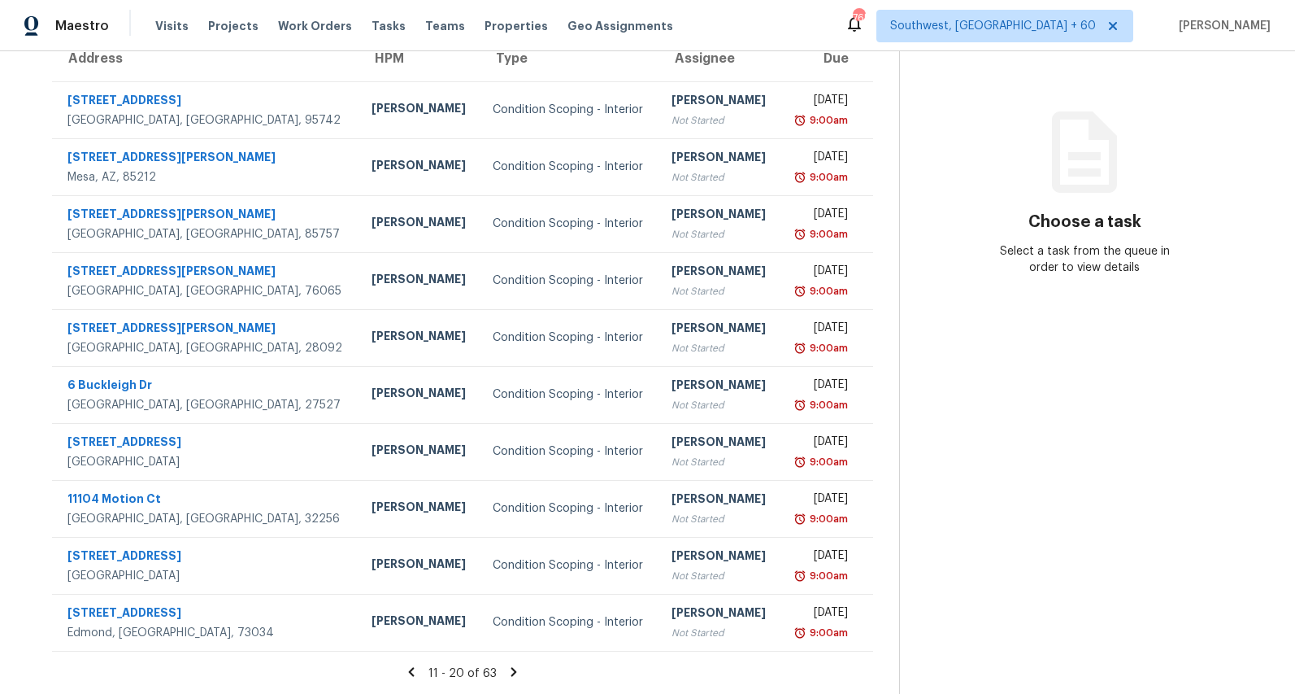
click at [517, 670] on icon at bounding box center [515, 671] width 6 height 9
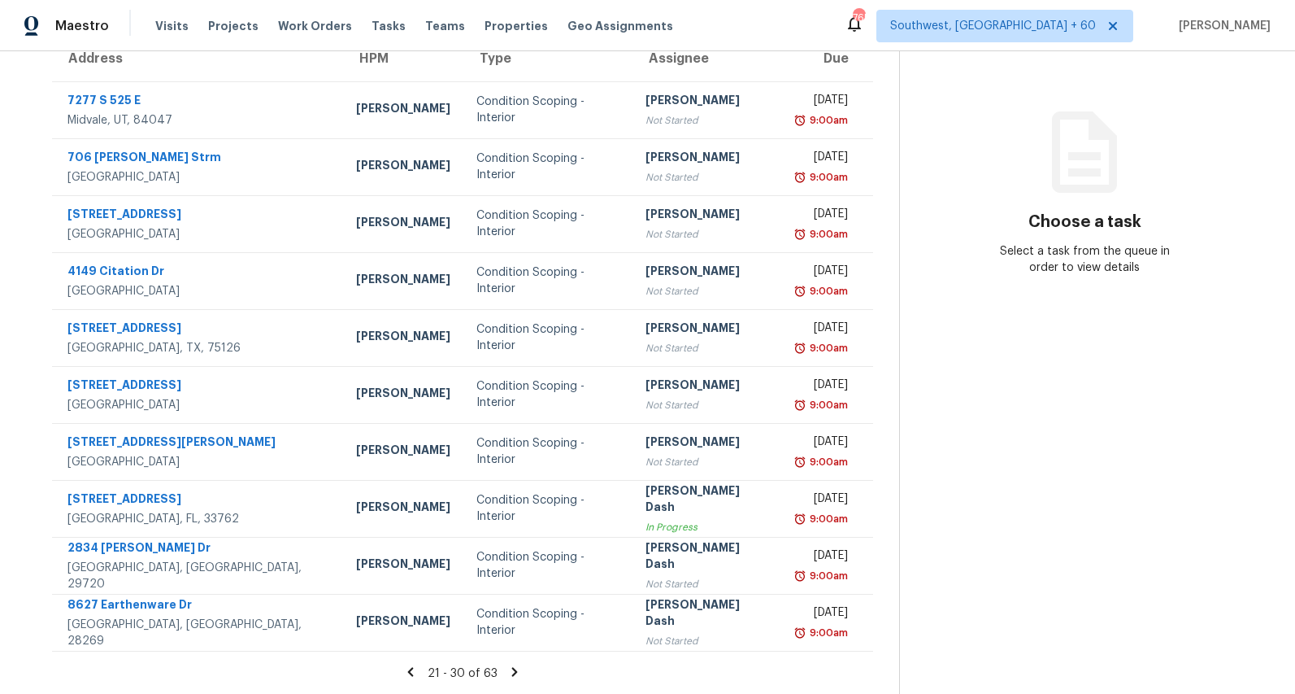
click at [520, 669] on icon at bounding box center [514, 671] width 15 height 15
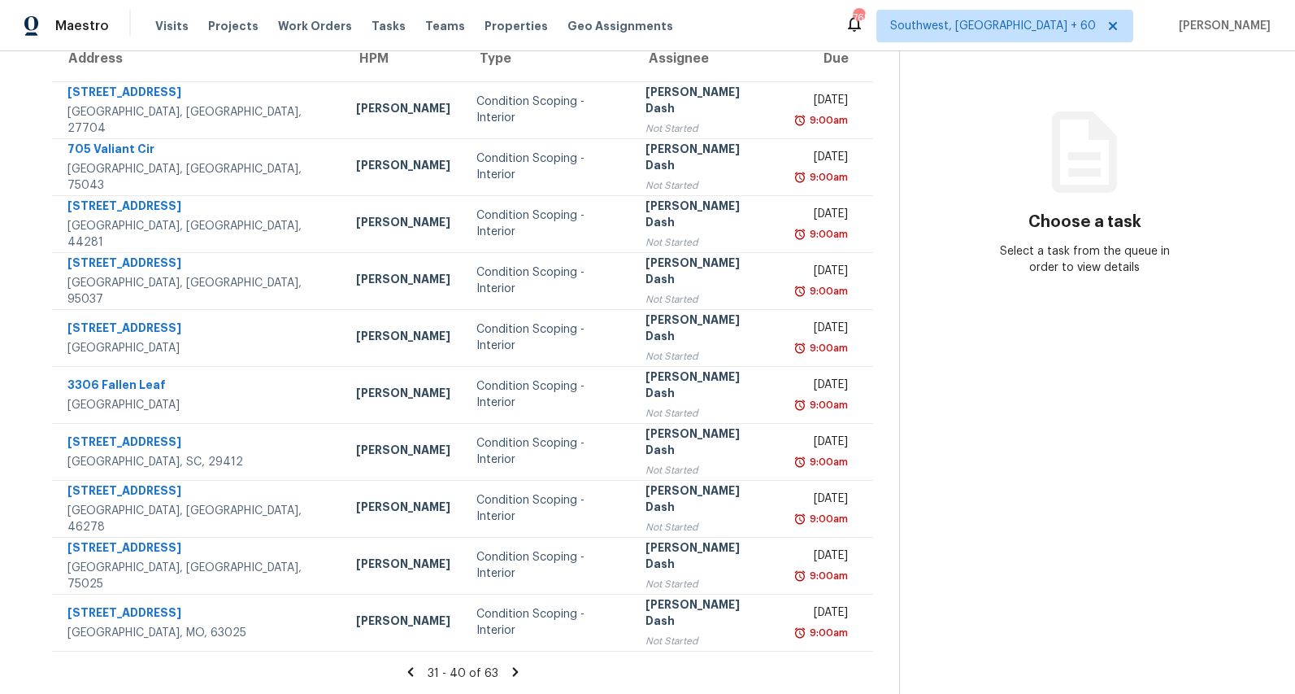
click at [520, 669] on icon at bounding box center [515, 671] width 15 height 15
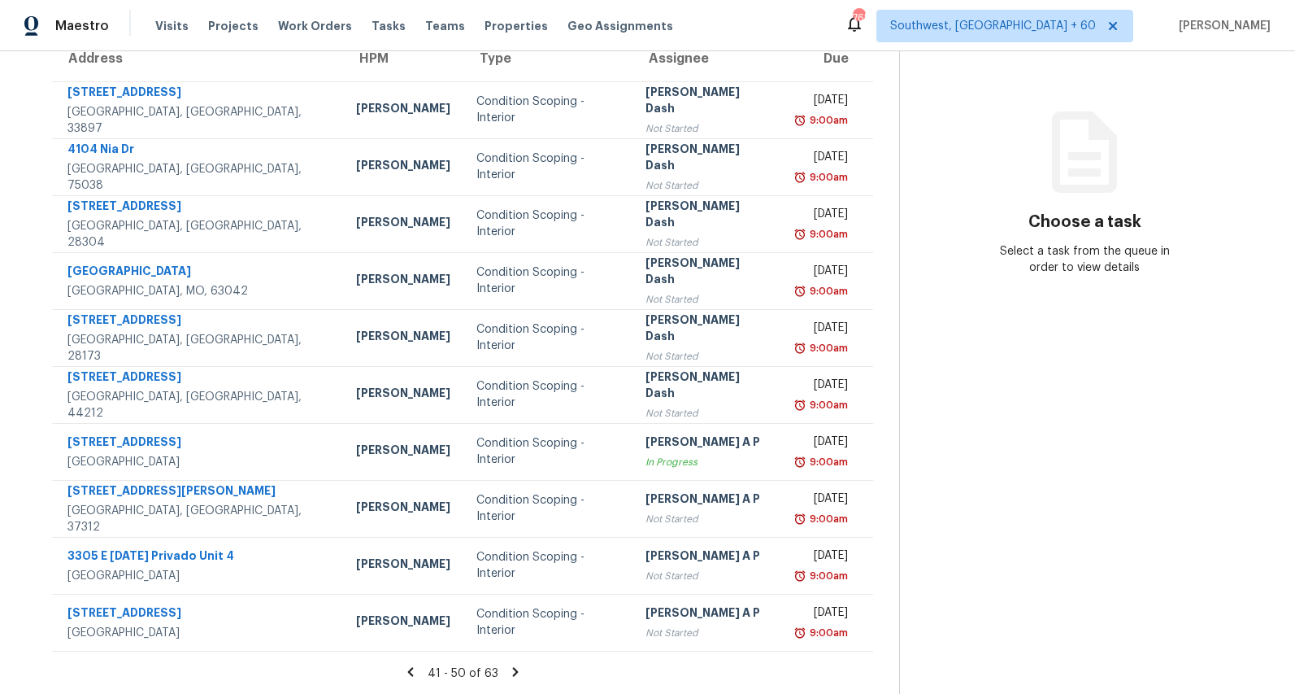
click at [521, 666] on icon at bounding box center [515, 671] width 15 height 15
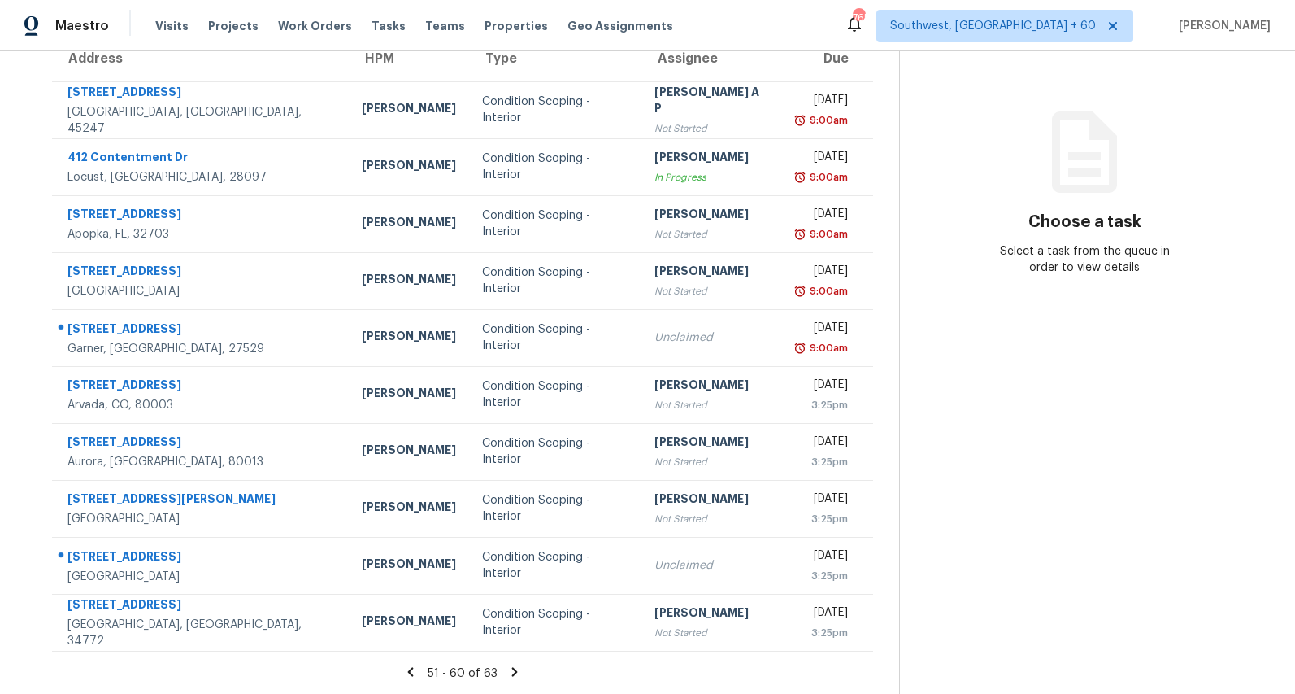
click at [518, 670] on icon at bounding box center [515, 671] width 6 height 9
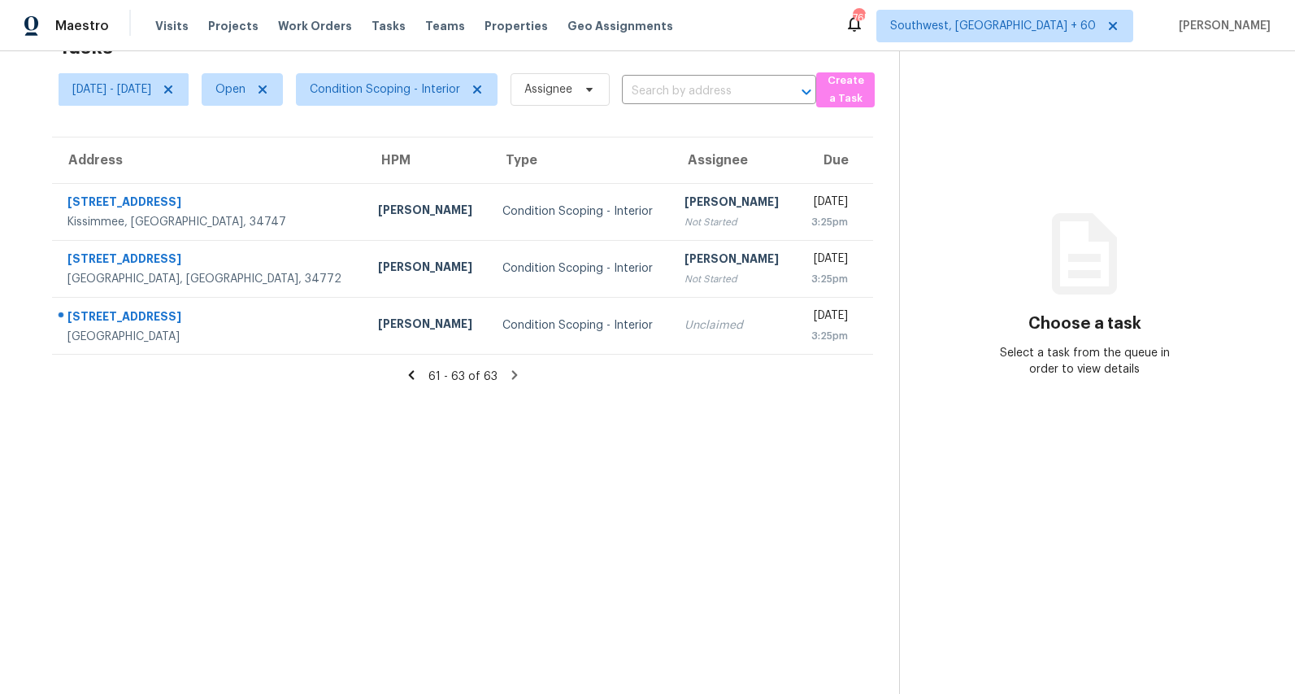
click at [414, 375] on icon at bounding box center [411, 374] width 6 height 9
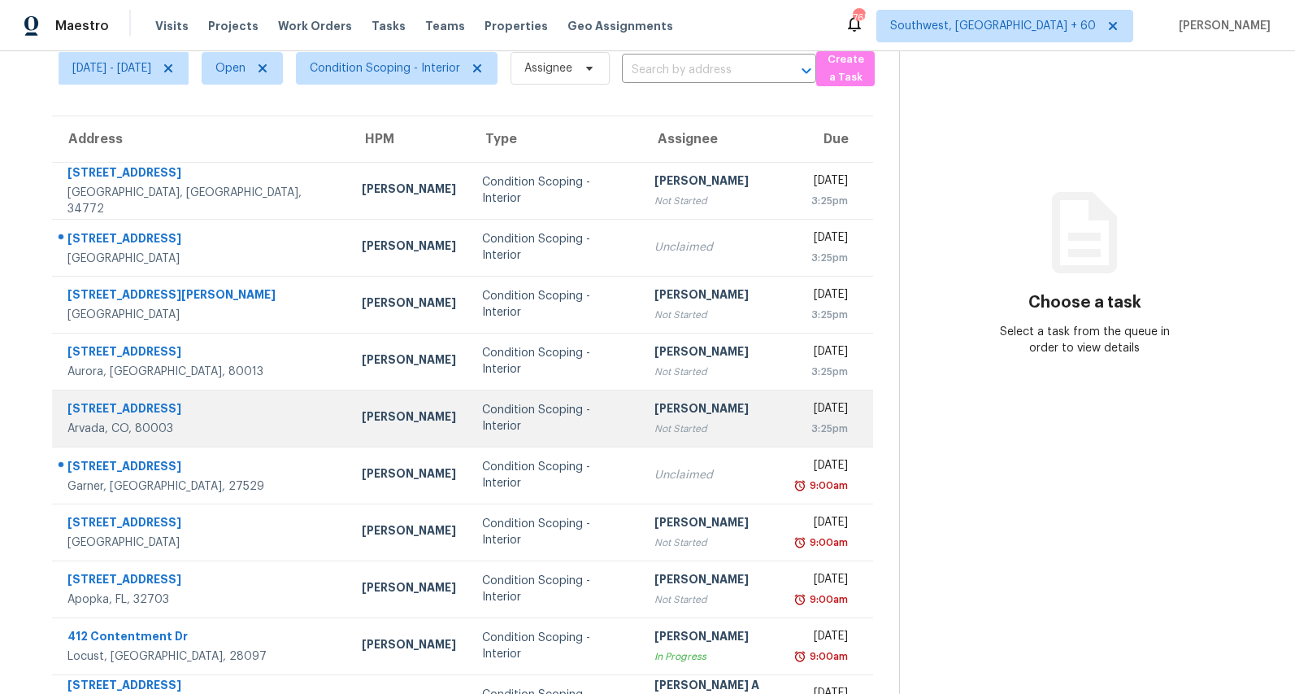
scroll to position [0, 0]
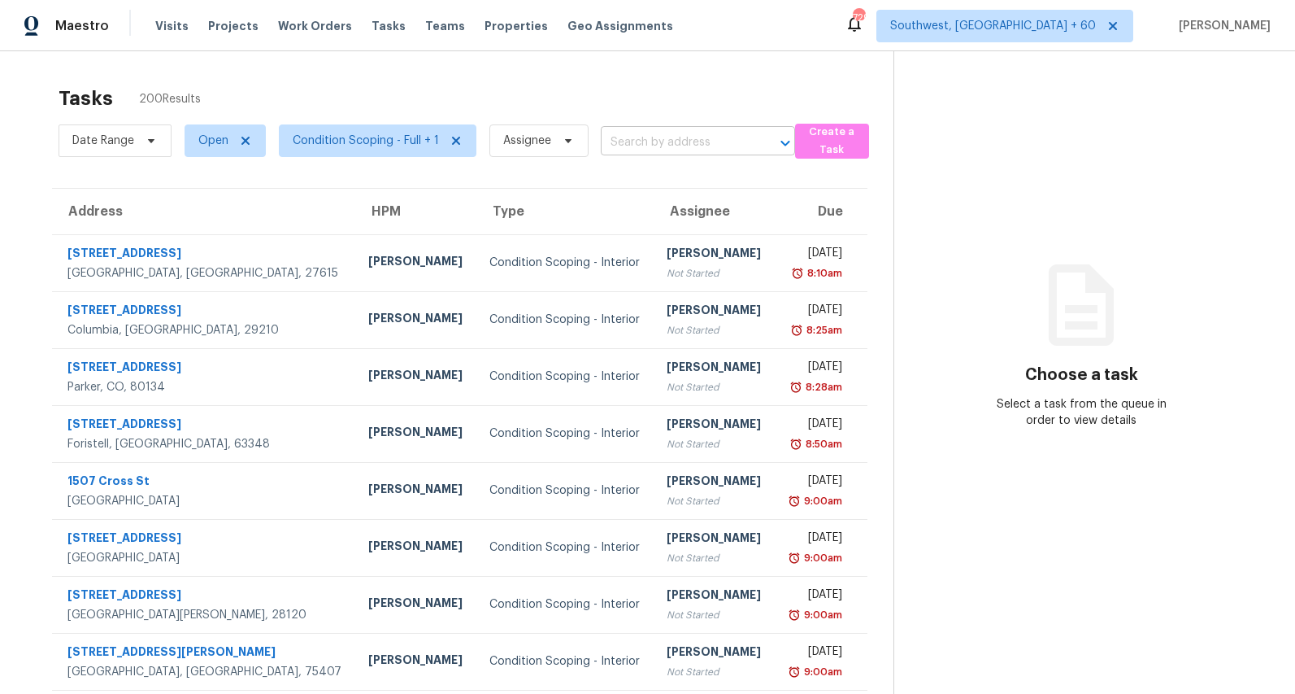
click at [629, 136] on input "text" at bounding box center [675, 142] width 149 height 25
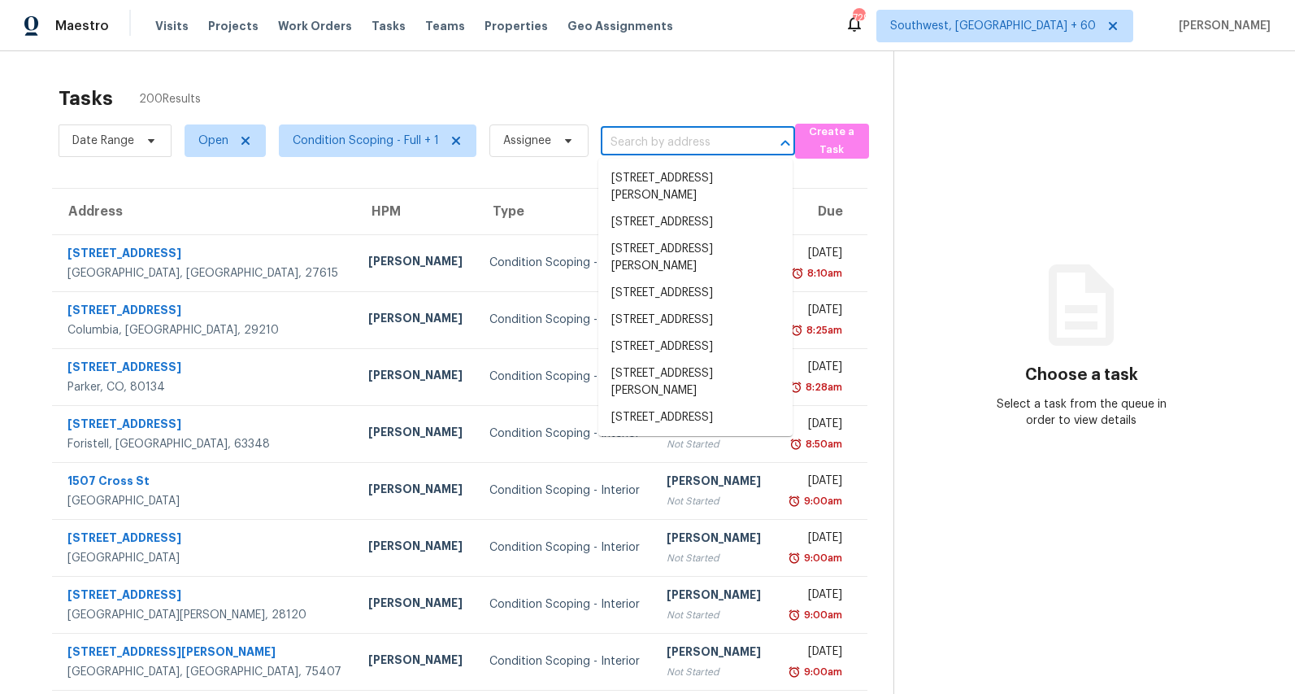
paste input "2282 E Sunland Vis, Tucson, AZ 85713"
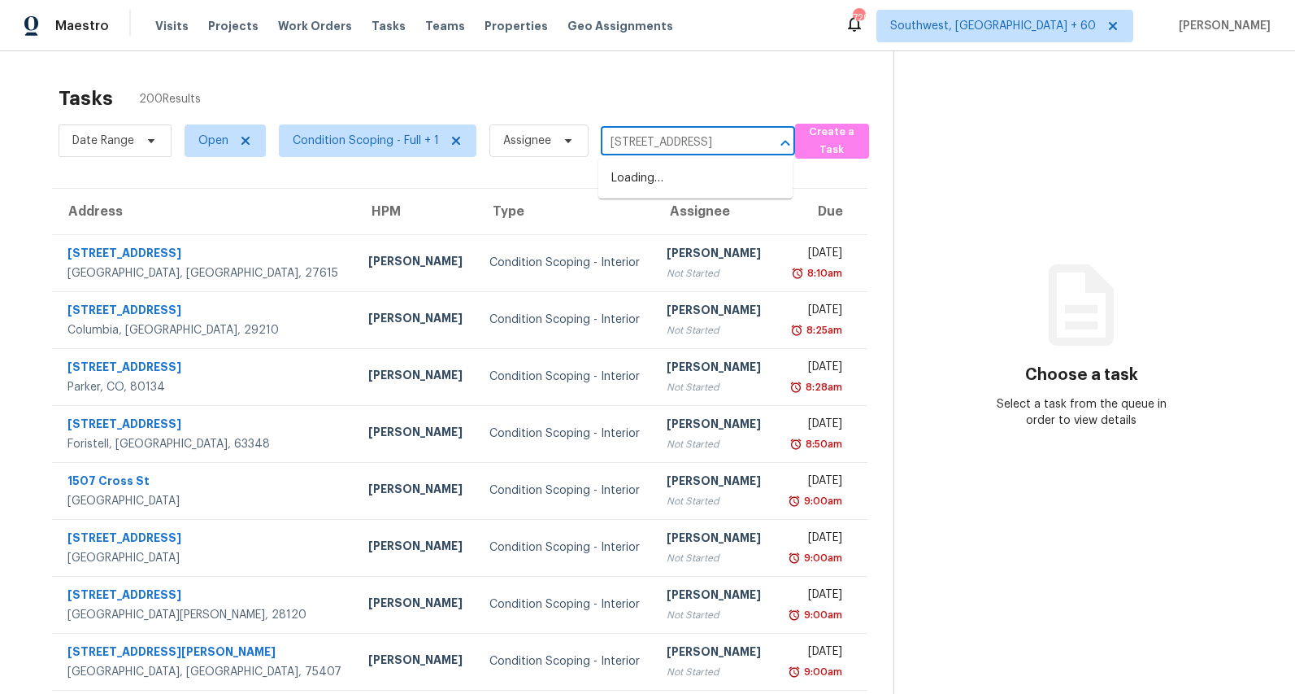
scroll to position [0, 6]
type input "2282 E Sunland Vis, Tucson"
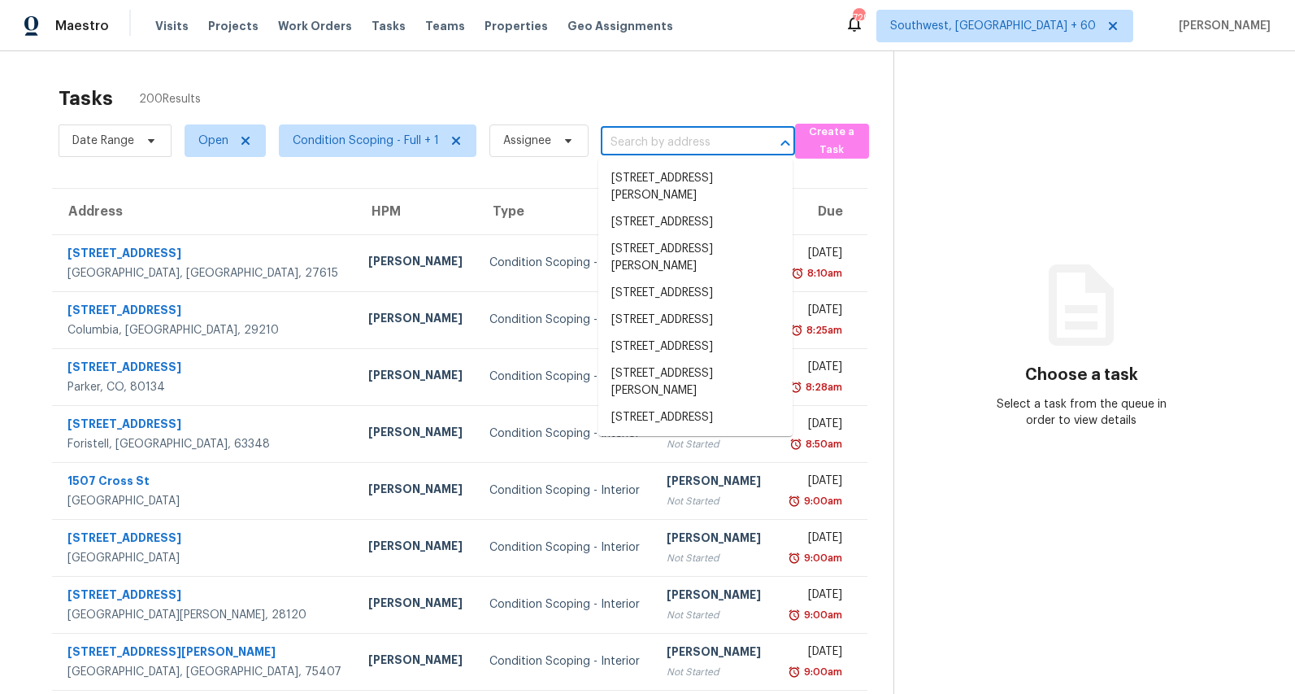
scroll to position [0, 0]
paste input "[STREET_ADDRESS]"
type input "2282 E Sunland Vis, Tucson, AZ 85713"
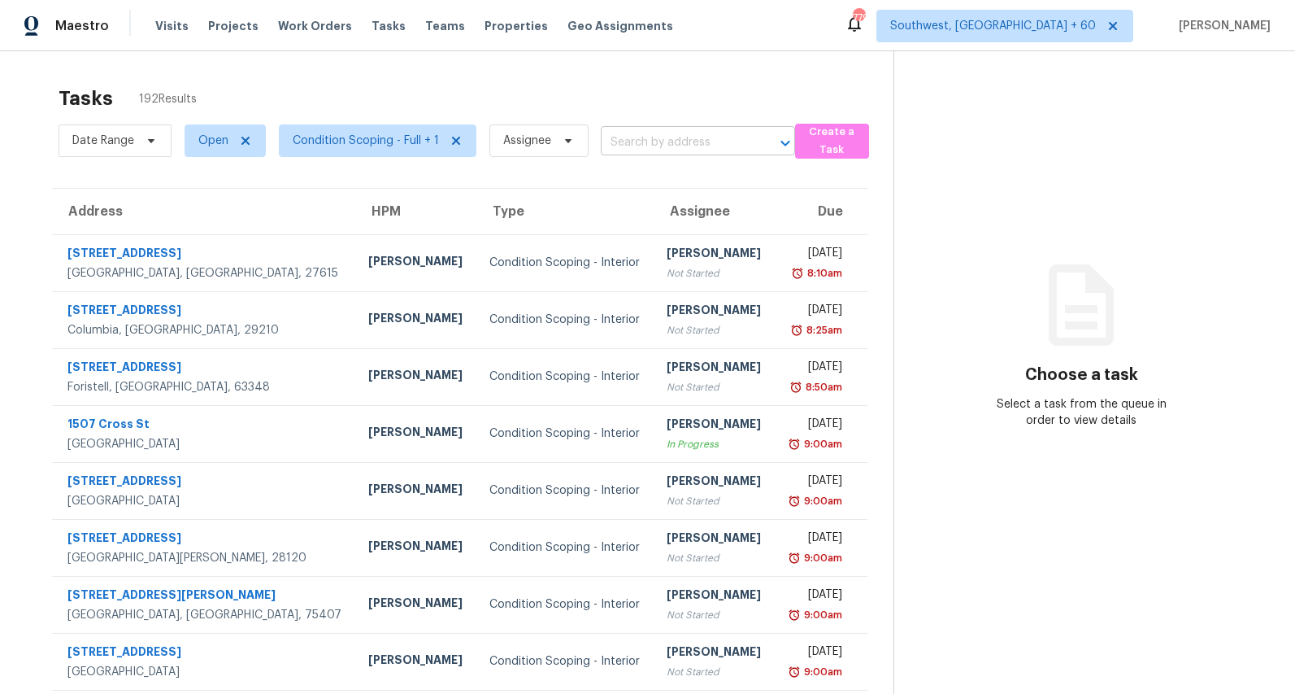
click at [636, 140] on input "text" at bounding box center [675, 142] width 149 height 25
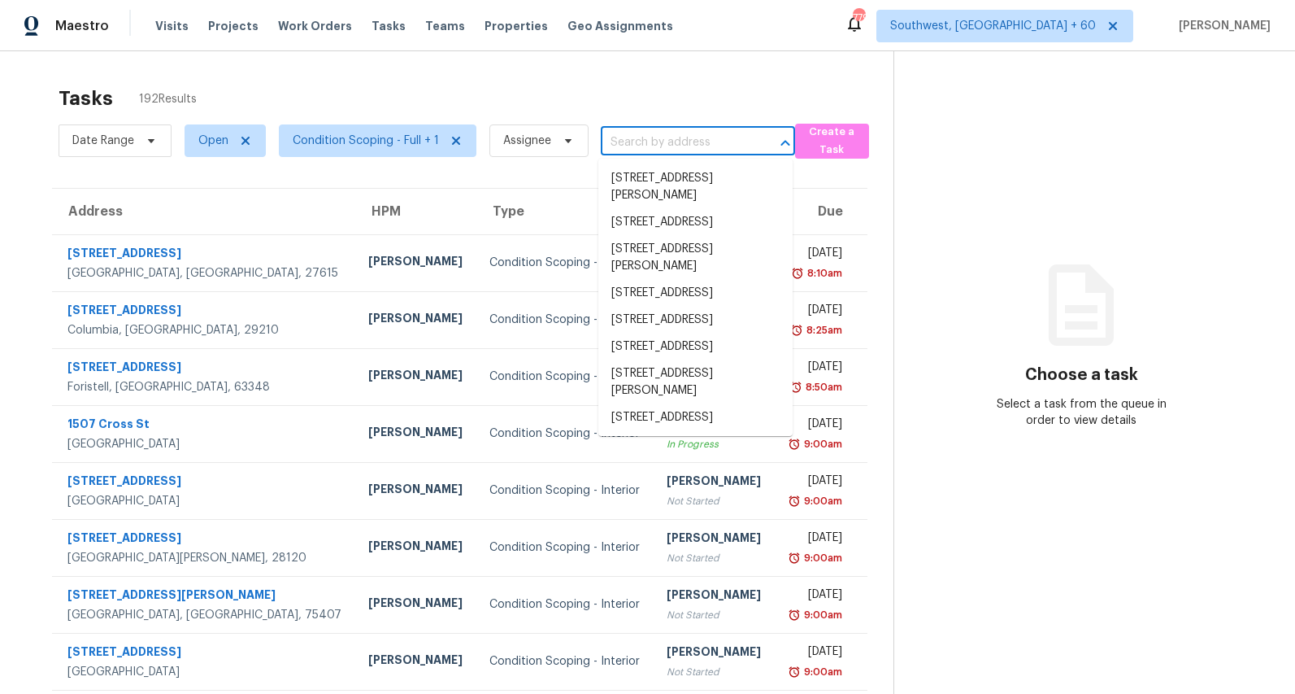
paste input "2282 E Sunland Vis, Tucson, AZ 85713"
type input "2282 E Sunland Vis, Tucson, AZ 85713"
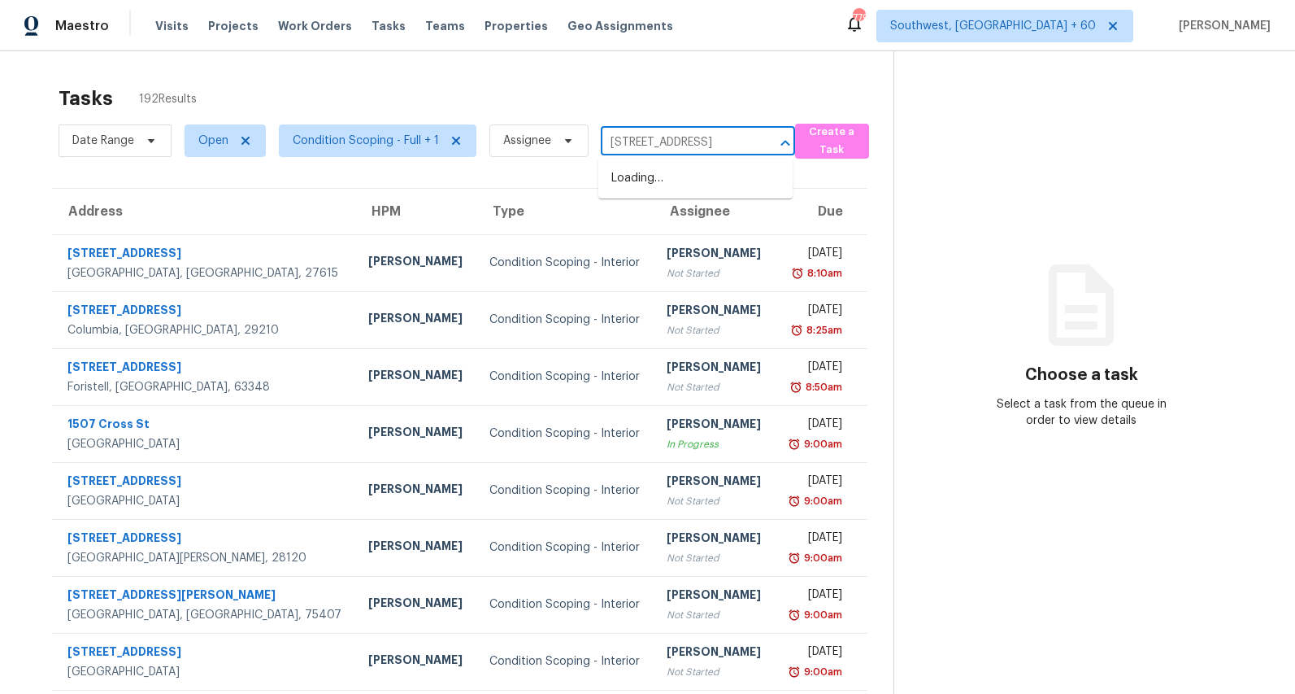
scroll to position [0, 60]
click at [634, 181] on li "2282 E Sunland Vis, Tucson, AZ 85713" at bounding box center [696, 178] width 194 height 27
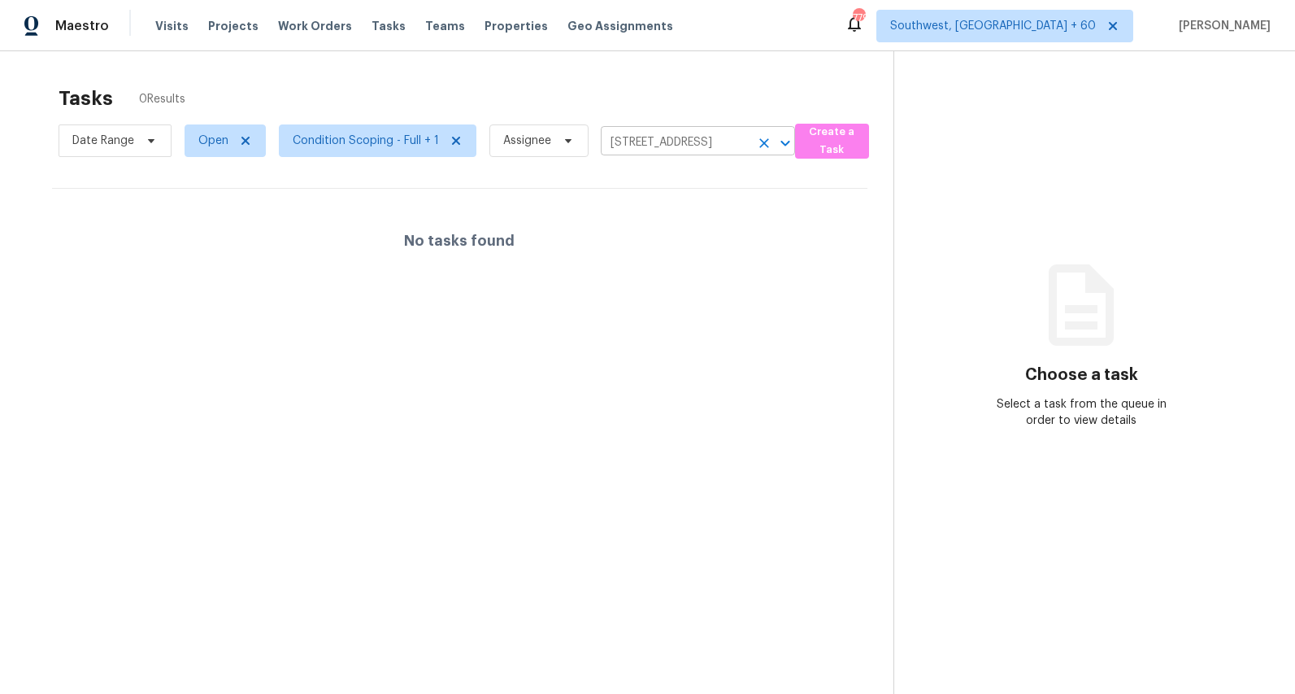
click at [760, 143] on icon "Clear" at bounding box center [764, 143] width 16 height 16
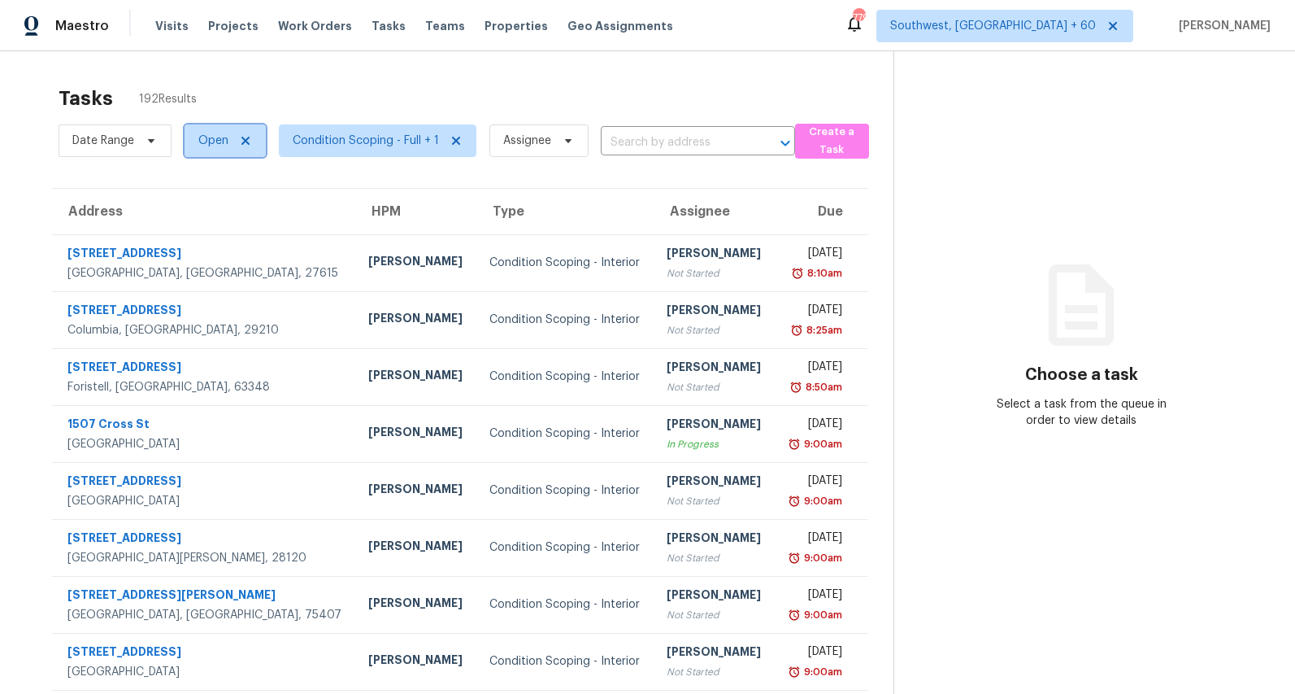
click at [216, 145] on span "Open" at bounding box center [213, 141] width 30 height 16
click at [218, 231] on label "Blocked" at bounding box center [226, 232] width 64 height 16
click at [204, 231] on input "Blocked" at bounding box center [199, 229] width 11 height 11
checkbox input "true"
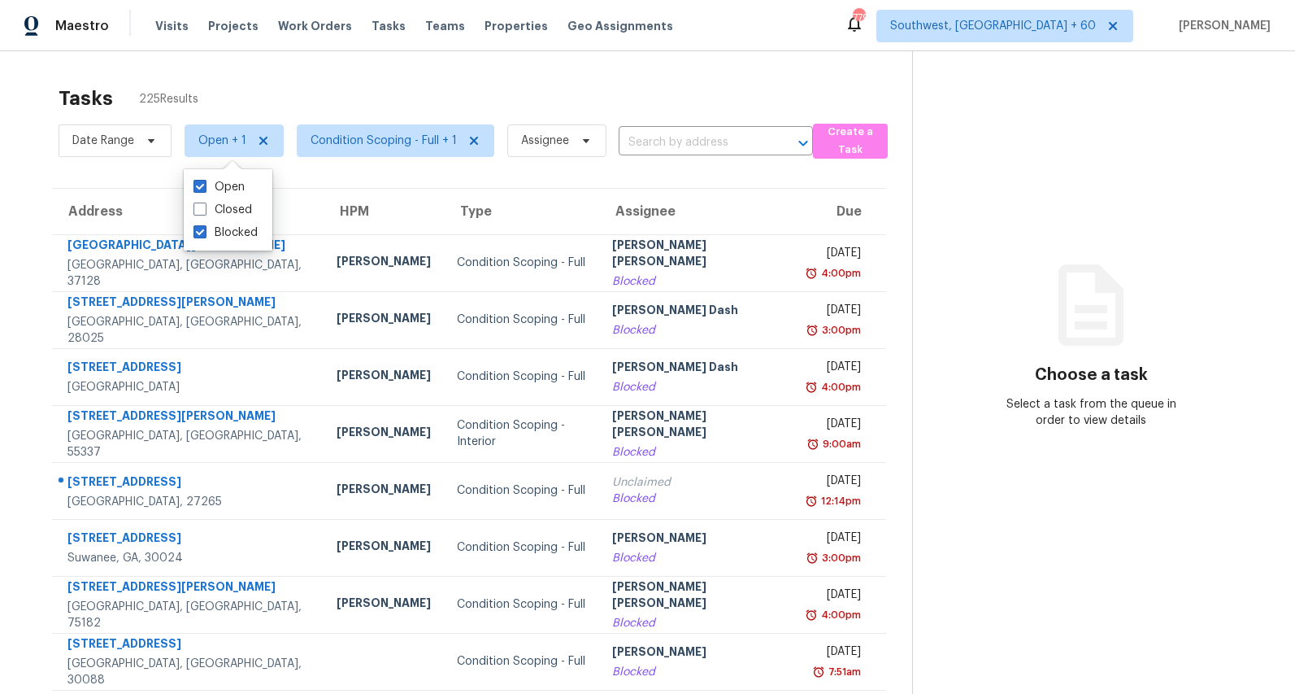
click at [664, 142] on input "text" at bounding box center [693, 142] width 149 height 25
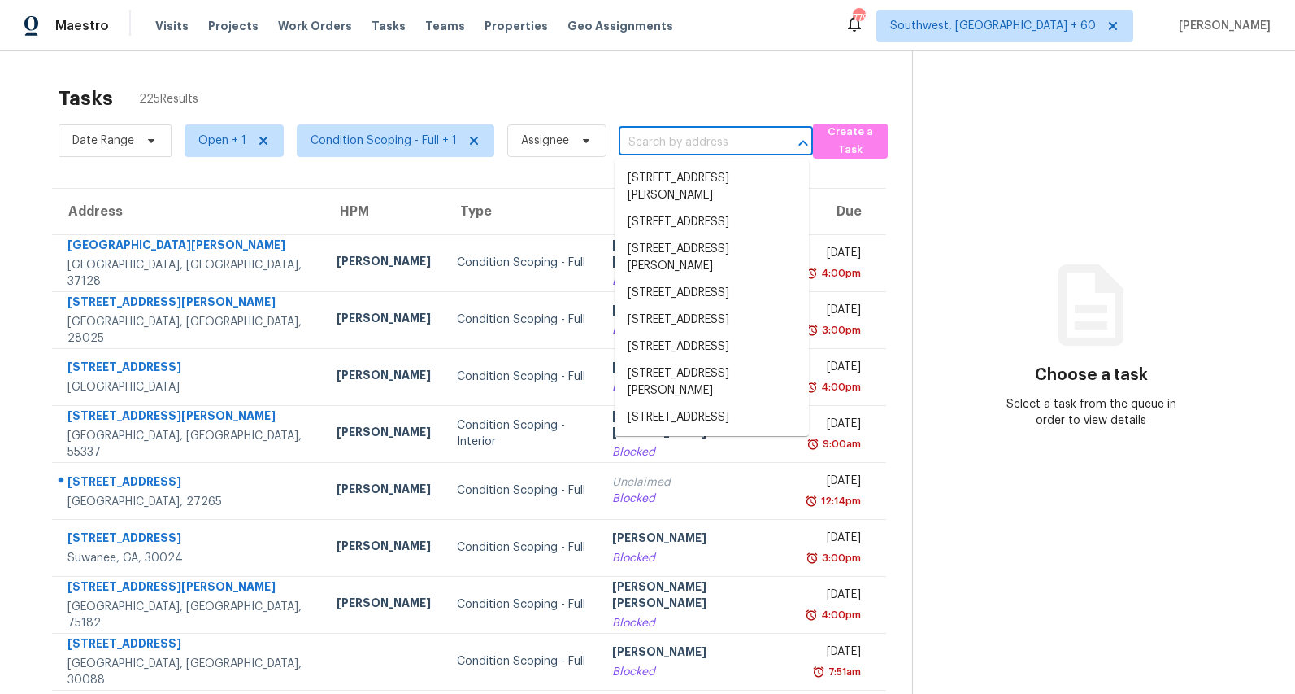
paste input "2282 E Sunland Vis, Tucson, AZ 85713"
type input "2282 E Sunland Vis, Tucson, AZ 85713"
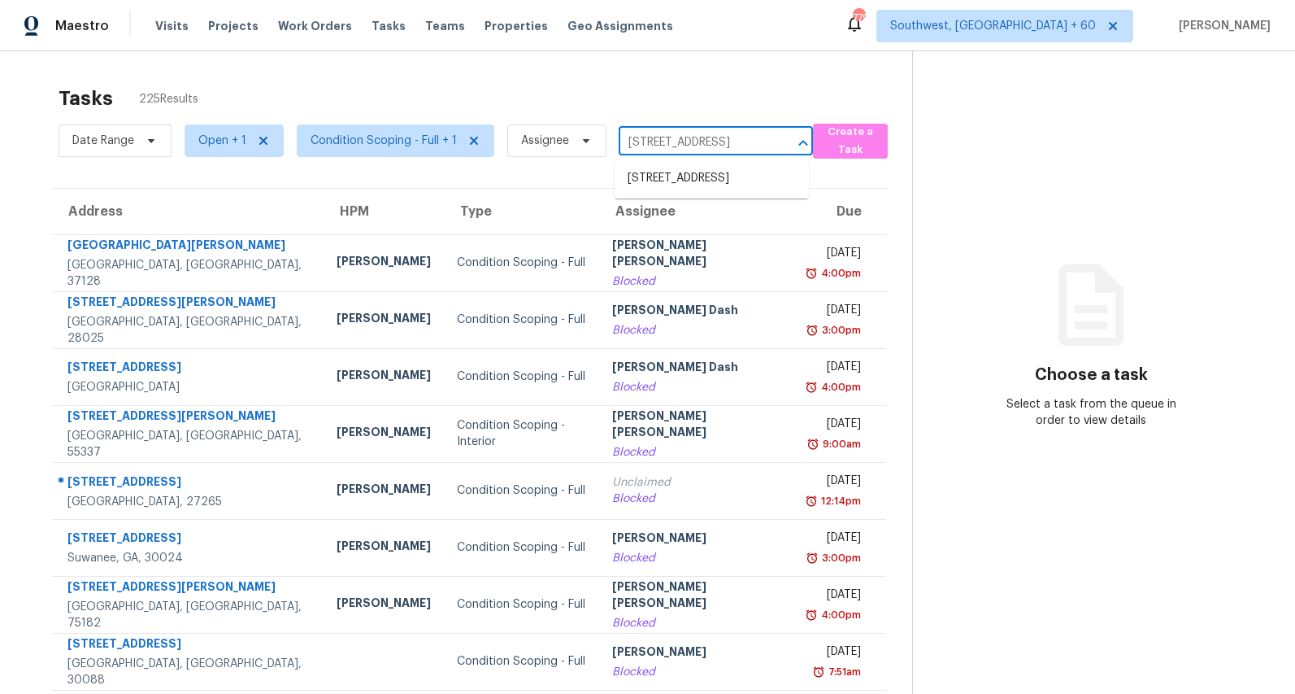
scroll to position [0, 60]
click at [652, 181] on li "2282 E Sunland Vis, Tucson, AZ 85713" at bounding box center [712, 178] width 194 height 27
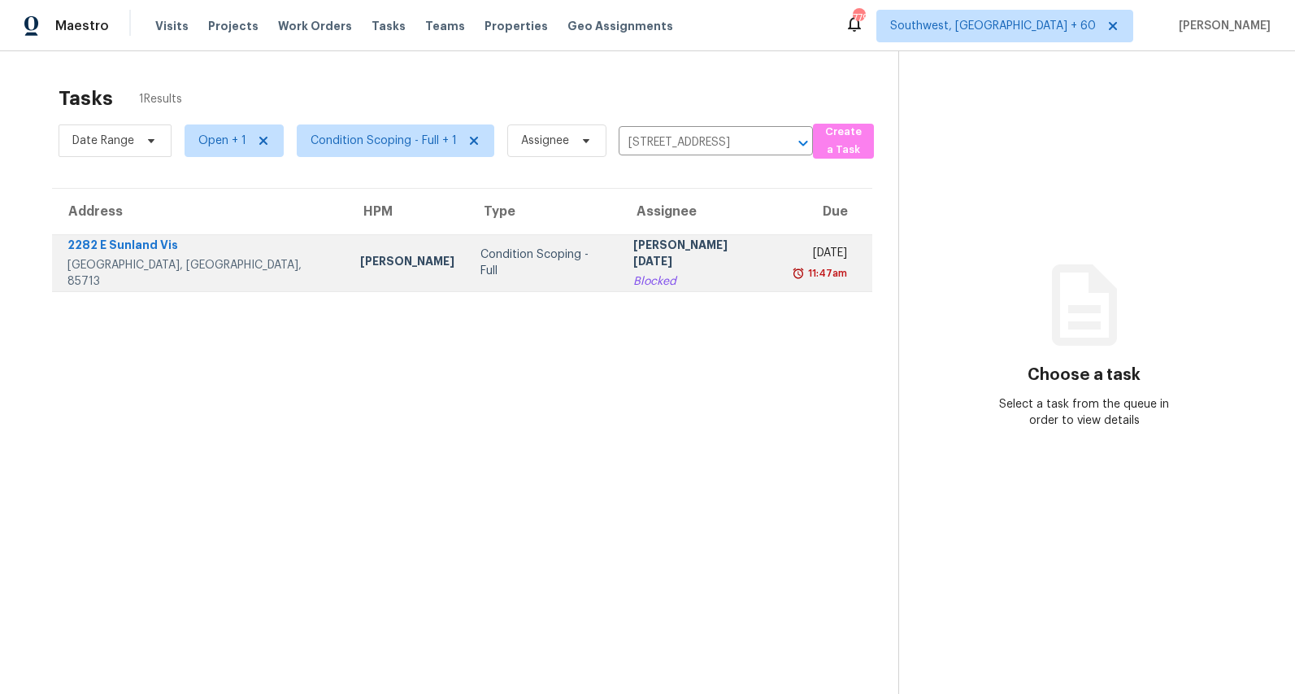
click at [481, 263] on div "Condition Scoping - Full" at bounding box center [544, 262] width 127 height 33
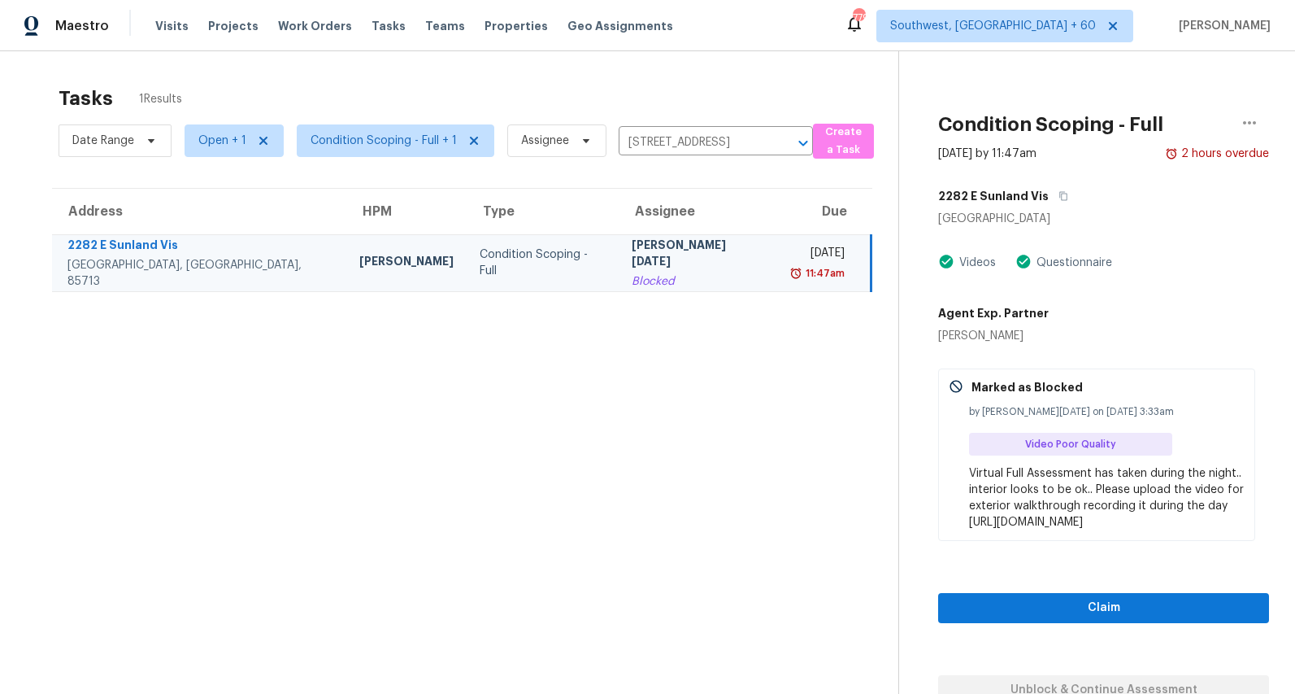
click at [370, 66] on div "Tasks 1 Results Date Range Open + 1 Condition Scoping - Full + 1 Assignee 2282 …" at bounding box center [647, 398] width 1295 height 694
click at [231, 145] on span "Open + 1" at bounding box center [222, 141] width 48 height 16
click at [229, 190] on label "Blocked" at bounding box center [226, 187] width 64 height 16
click at [204, 189] on input "Blocked" at bounding box center [199, 184] width 11 height 11
checkbox input "false"
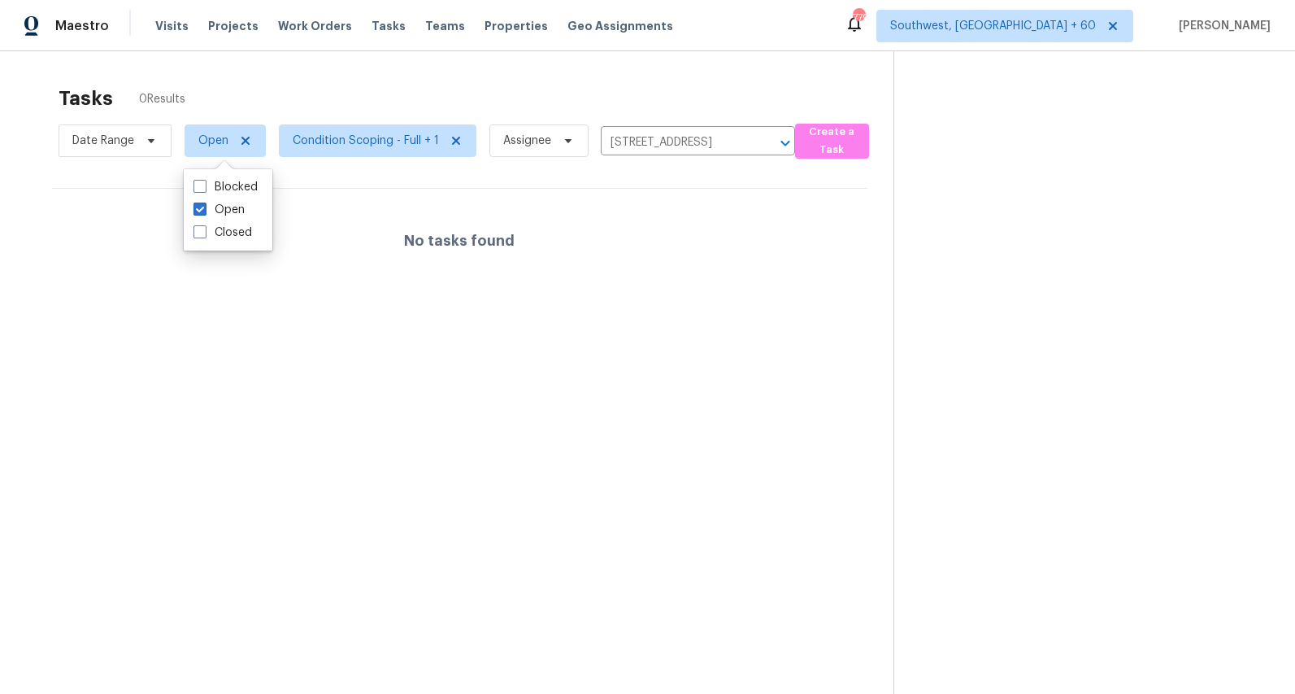
click at [235, 100] on div "Tasks 0 Results" at bounding box center [476, 98] width 835 height 42
click at [765, 142] on icon "Clear" at bounding box center [764, 143] width 16 height 16
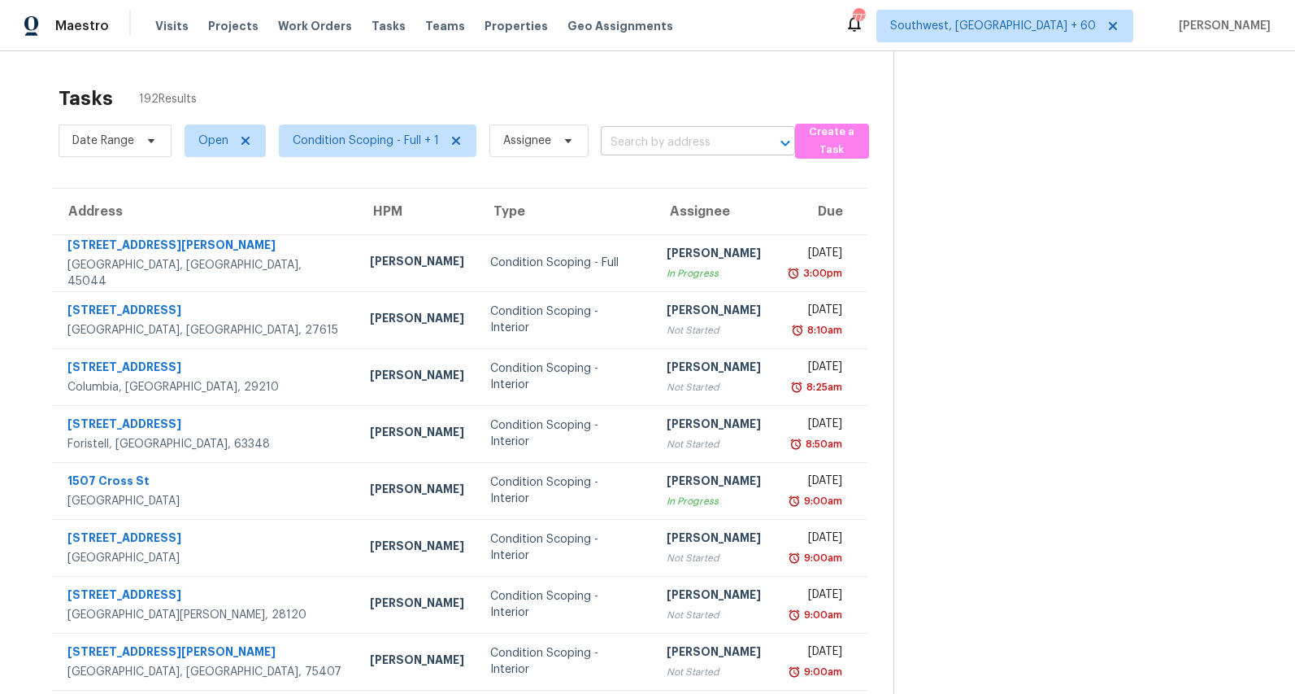
click at [677, 147] on input "text" at bounding box center [675, 142] width 149 height 25
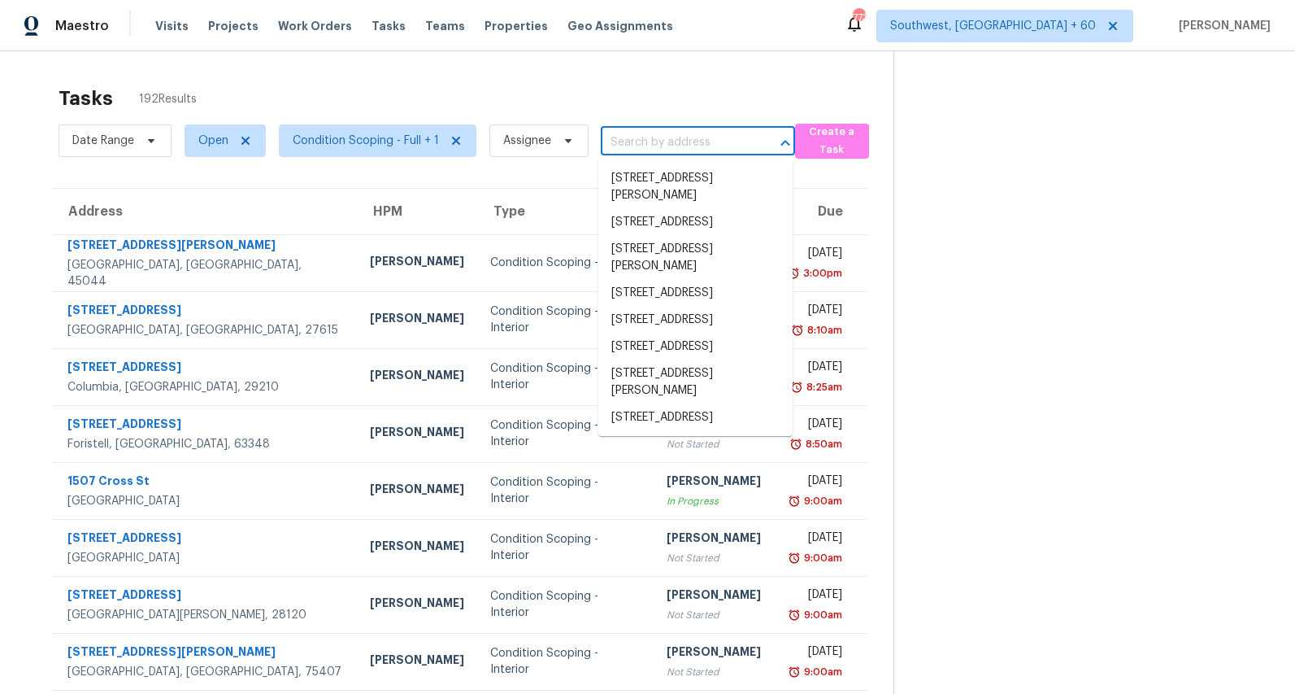
paste input "[STREET_ADDRESS][PERSON_NAME]"
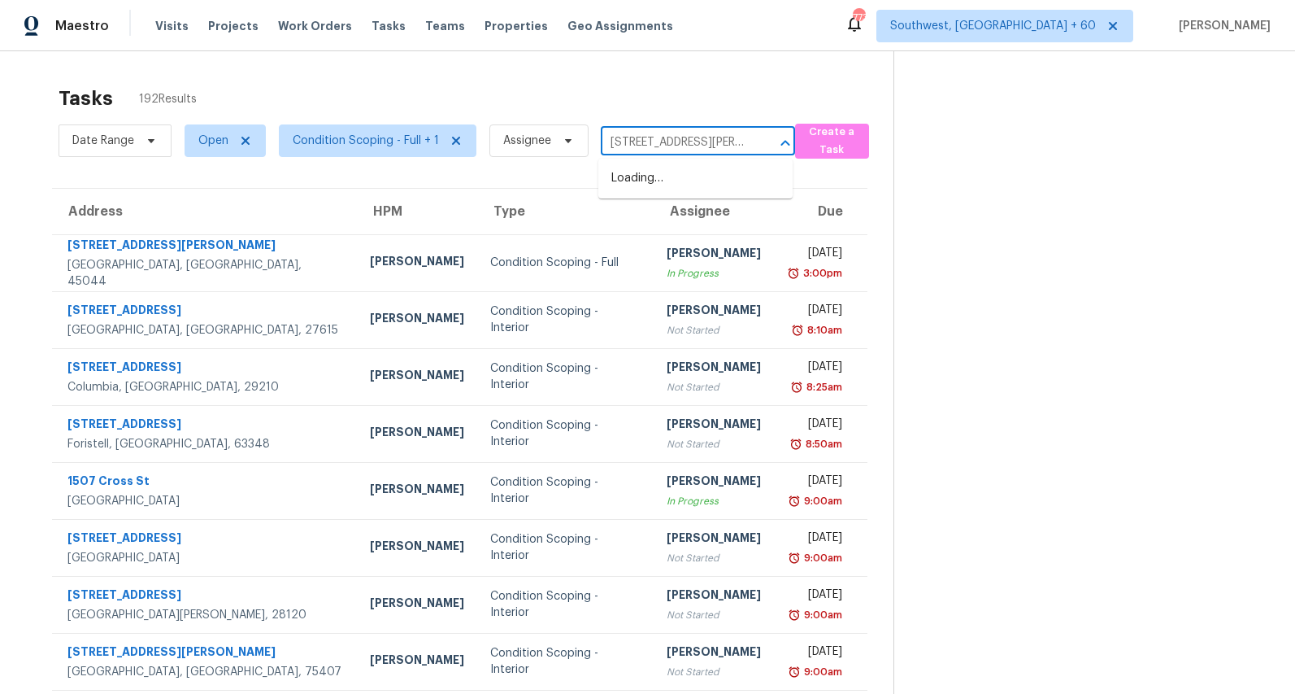
scroll to position [0, 49]
type input "[STREET_ADDRESS][PERSON_NAME]"
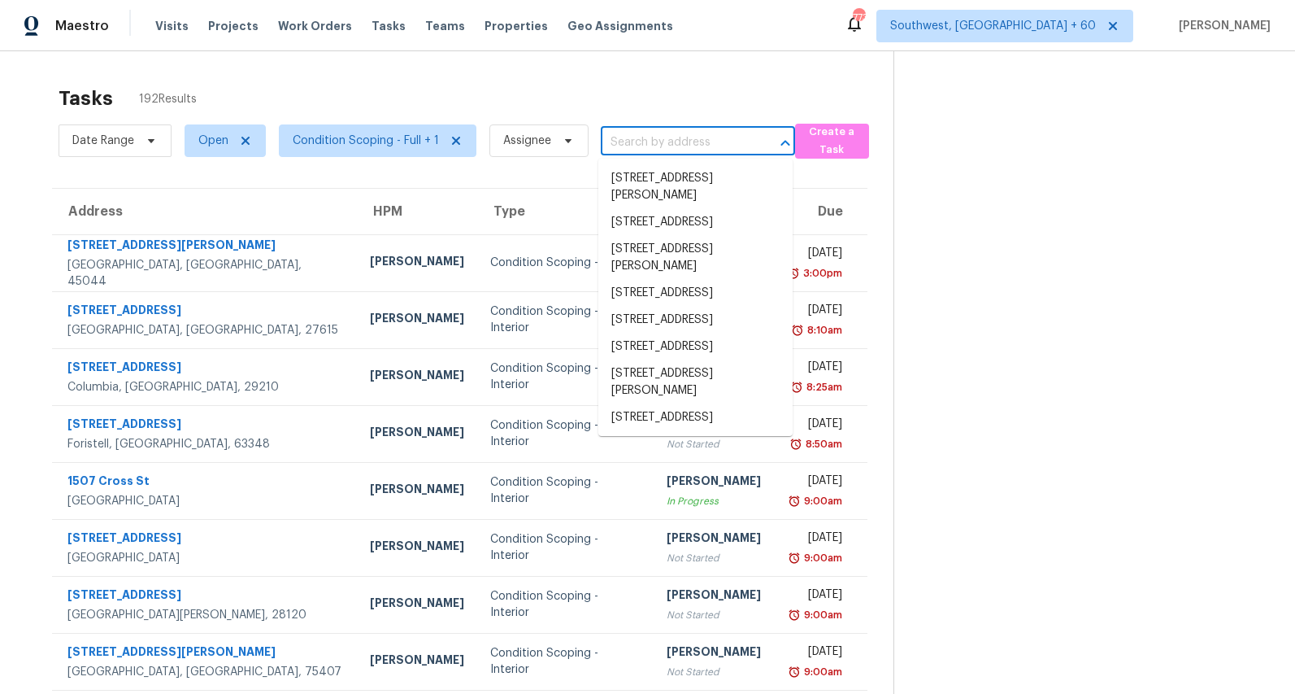
scroll to position [0, 0]
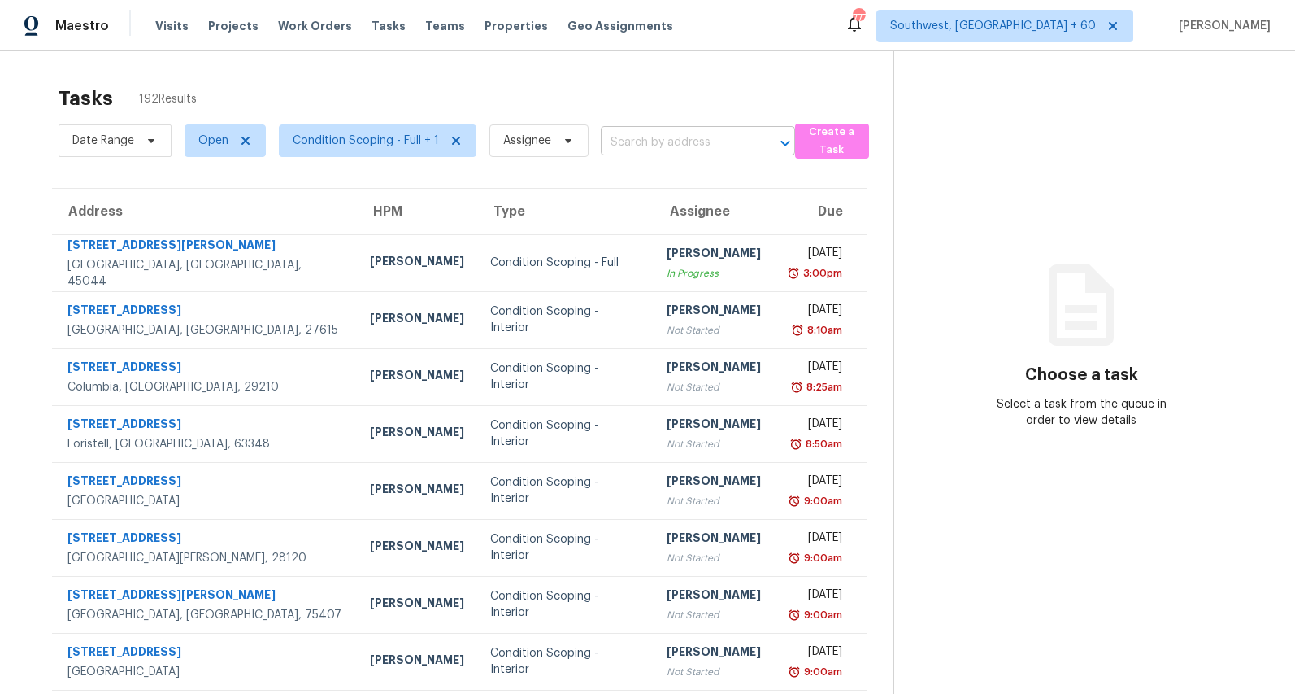
click at [625, 141] on input "text" at bounding box center [675, 142] width 149 height 25
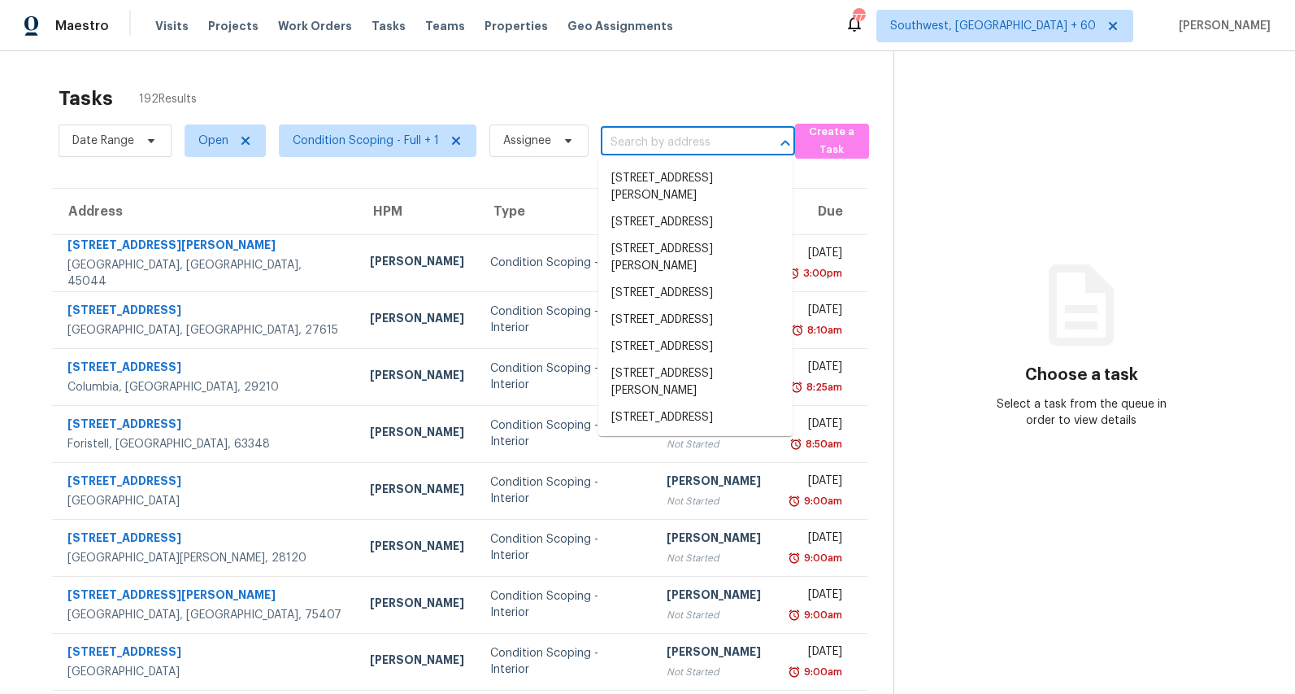
paste input "[STREET_ADDRESS][PERSON_NAME]"
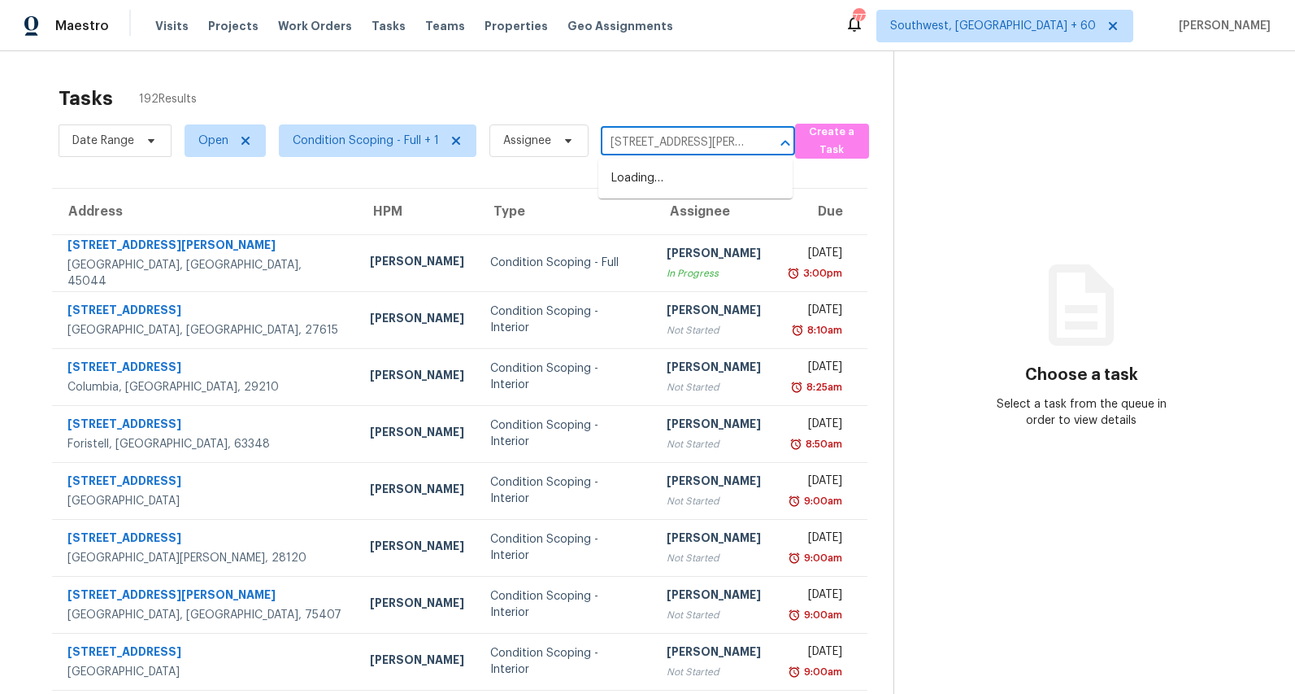
type input "[STREET_ADDRESS][PERSON_NAME]"
click at [627, 183] on li "[STREET_ADDRESS][PERSON_NAME]" at bounding box center [696, 187] width 194 height 44
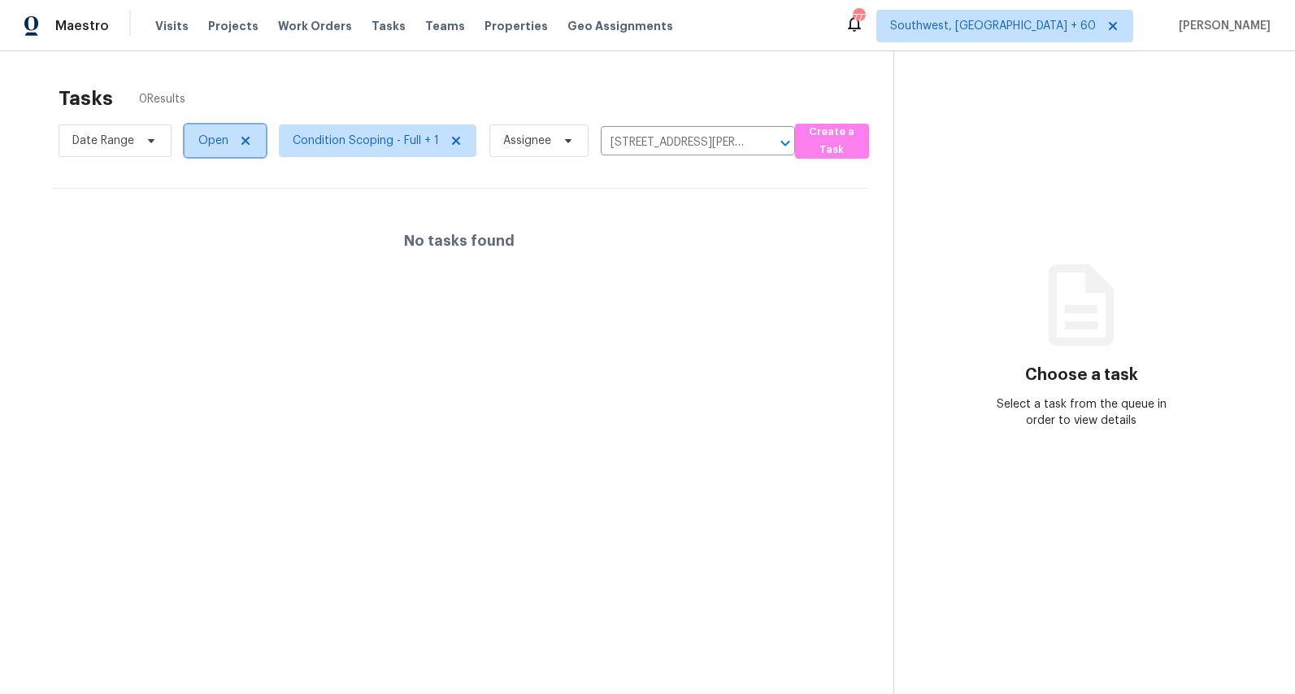
click at [202, 142] on span "Open" at bounding box center [213, 141] width 30 height 16
click at [209, 233] on label "Blocked" at bounding box center [226, 232] width 64 height 16
click at [204, 233] on input "Blocked" at bounding box center [199, 229] width 11 height 11
checkbox input "true"
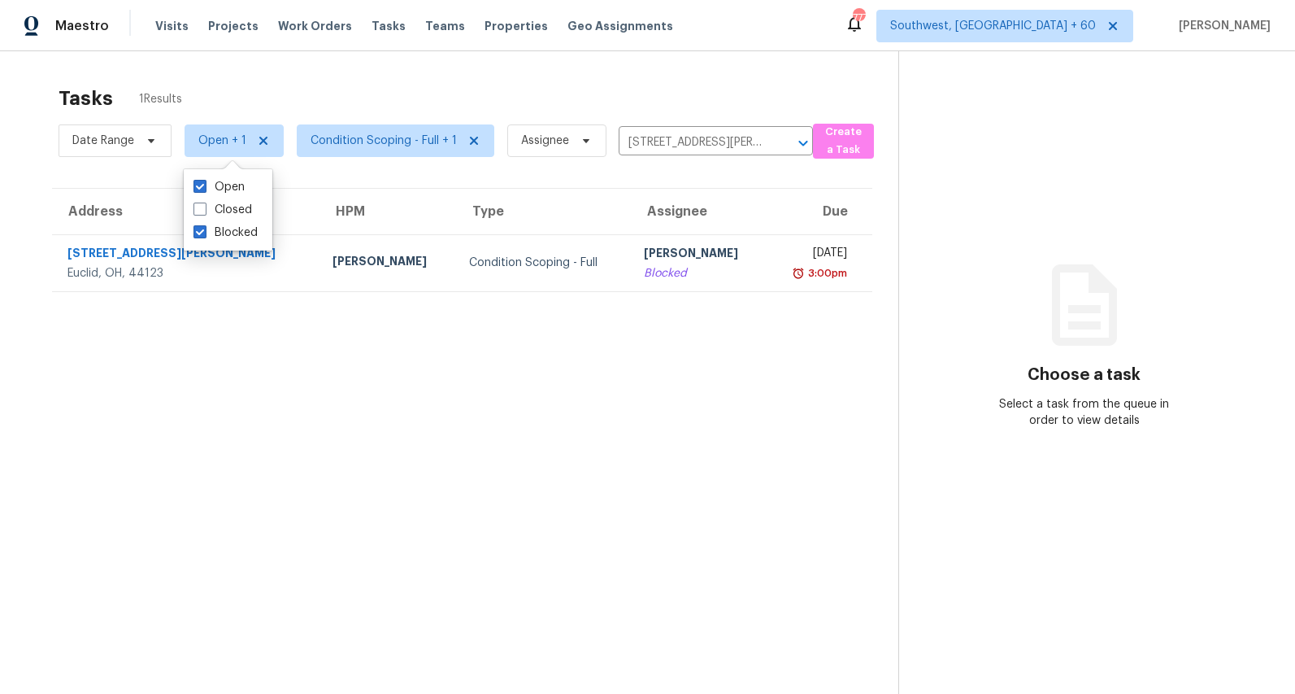
click at [412, 79] on div "Tasks 1 Results" at bounding box center [479, 98] width 840 height 42
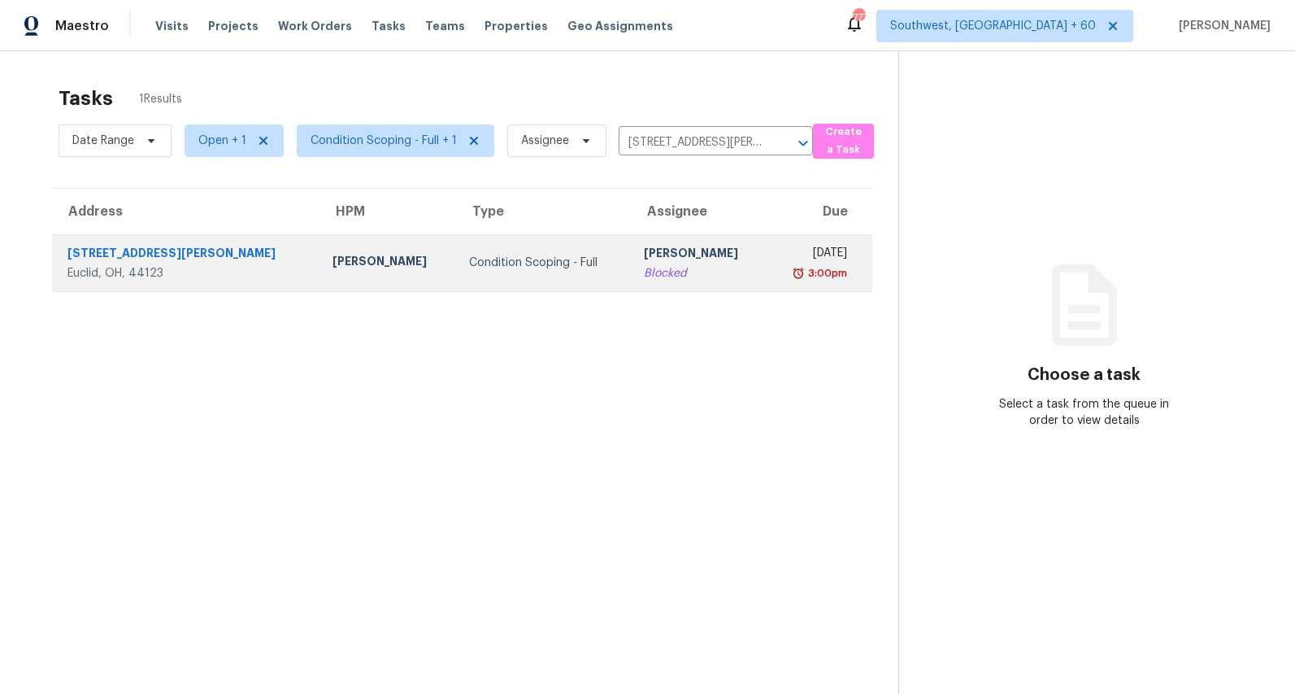
click at [469, 270] on div "Condition Scoping - Full" at bounding box center [543, 263] width 149 height 16
